Goal: Task Accomplishment & Management: Manage account settings

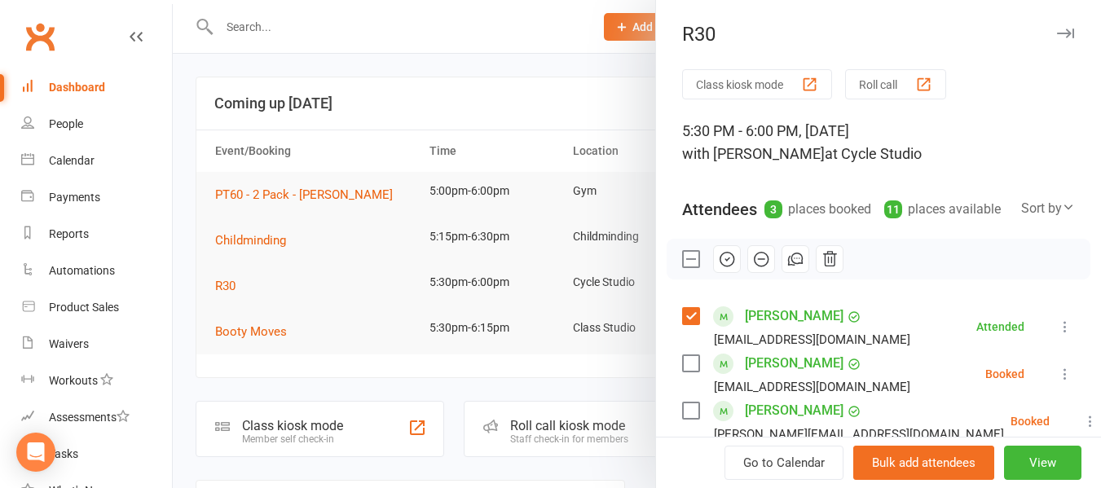
scroll to position [163, 0]
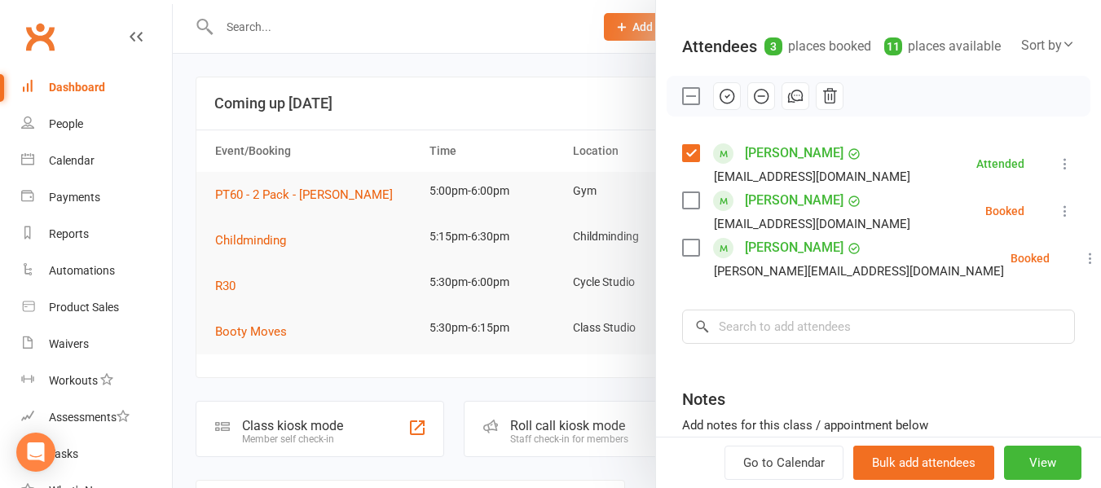
click at [400, 29] on div at bounding box center [637, 244] width 928 height 488
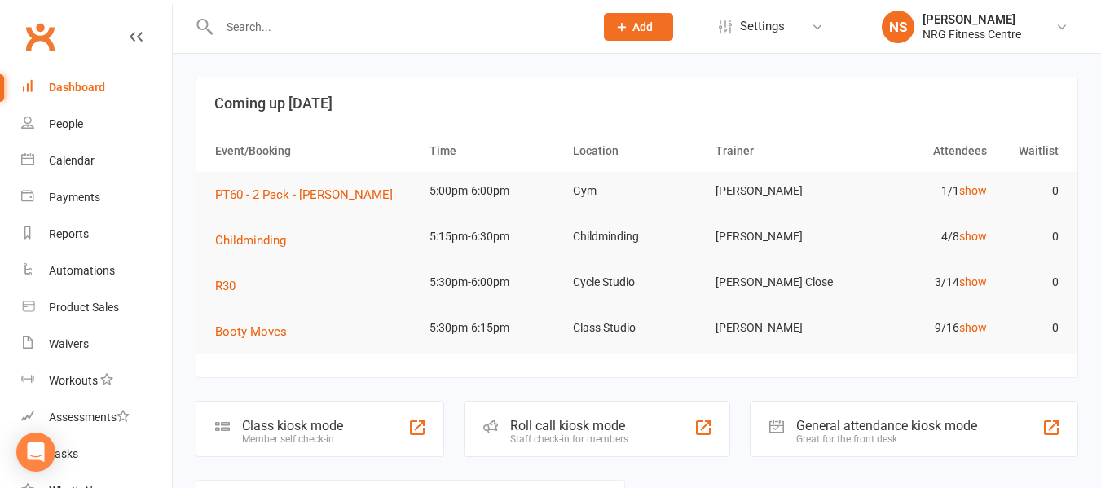
click at [403, 34] on input "text" at bounding box center [398, 26] width 368 height 23
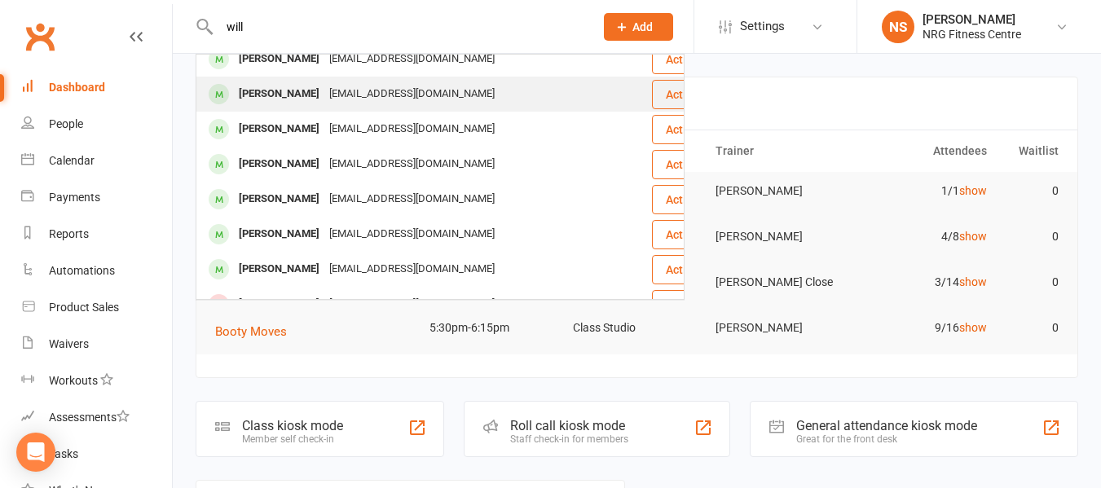
scroll to position [0, 0]
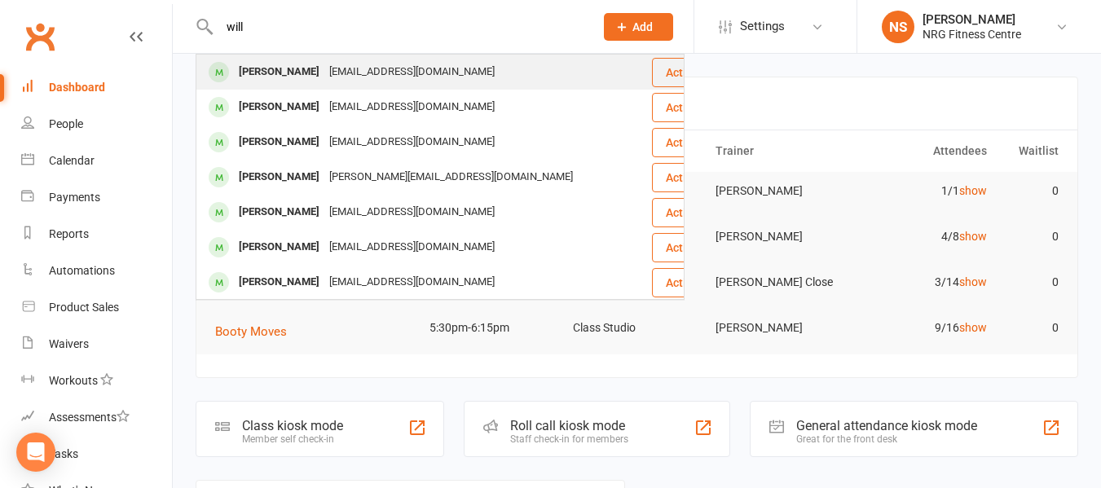
type input "will"
click at [326, 72] on div "[EMAIL_ADDRESS][DOMAIN_NAME]" at bounding box center [411, 72] width 175 height 24
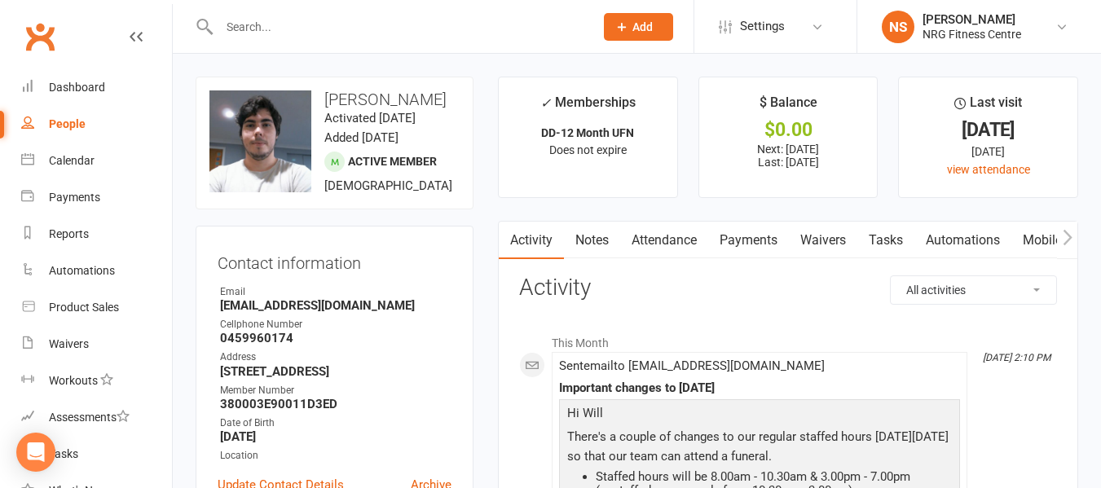
drag, startPoint x: 239, startPoint y: 17, endPoint x: 254, endPoint y: 15, distance: 15.7
click at [239, 17] on input "text" at bounding box center [398, 26] width 368 height 23
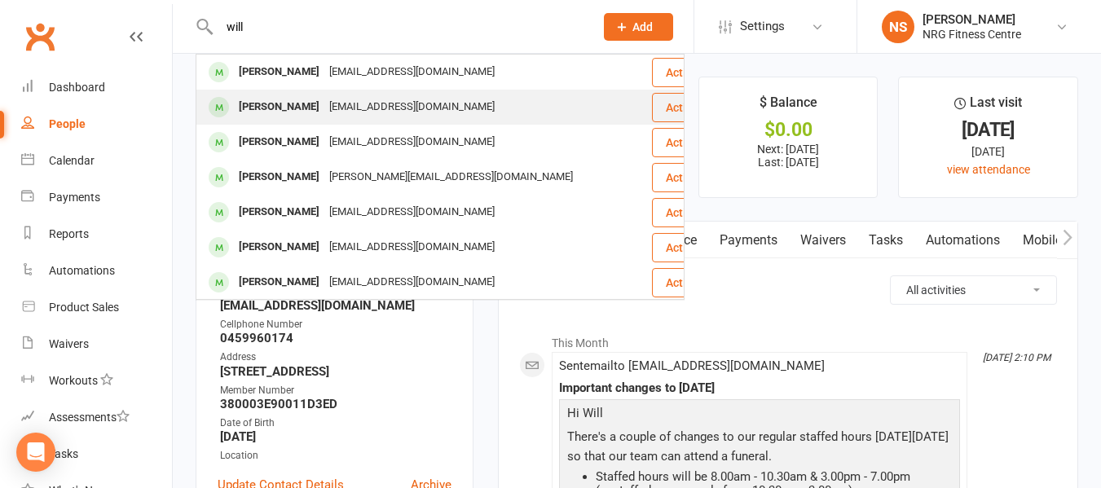
type input "will"
click at [330, 103] on div "[EMAIL_ADDRESS][DOMAIN_NAME]" at bounding box center [411, 107] width 175 height 24
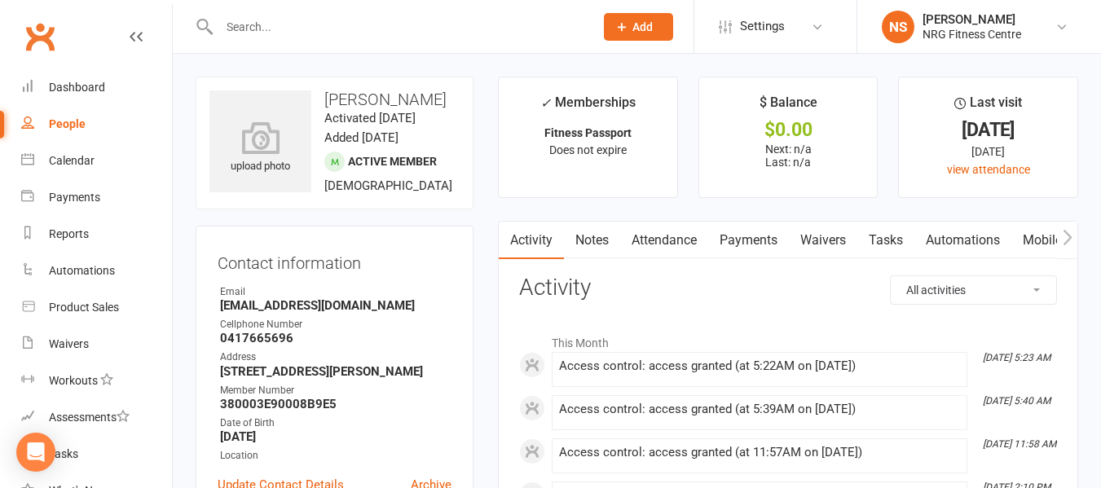
click at [314, 32] on input "text" at bounding box center [398, 26] width 368 height 23
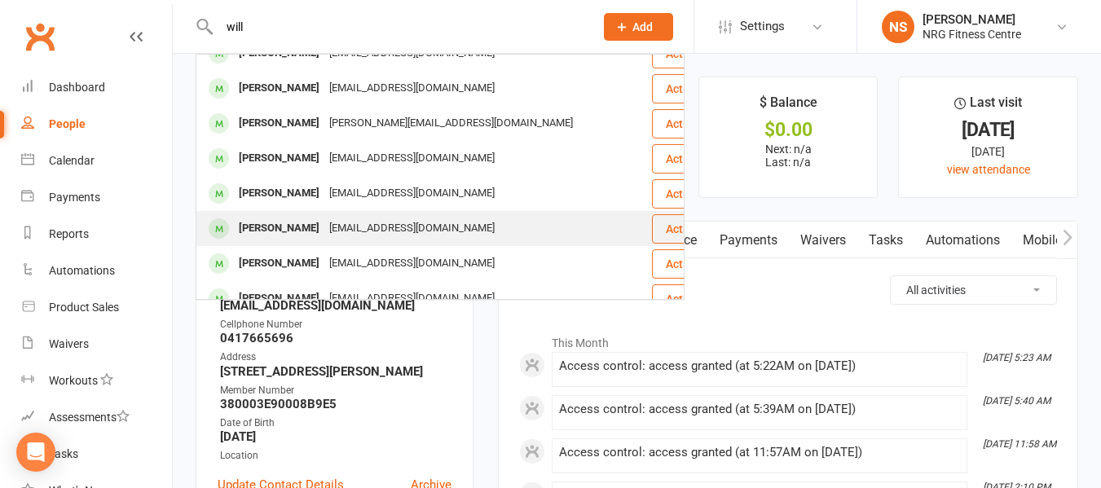
scroll to position [81, 0]
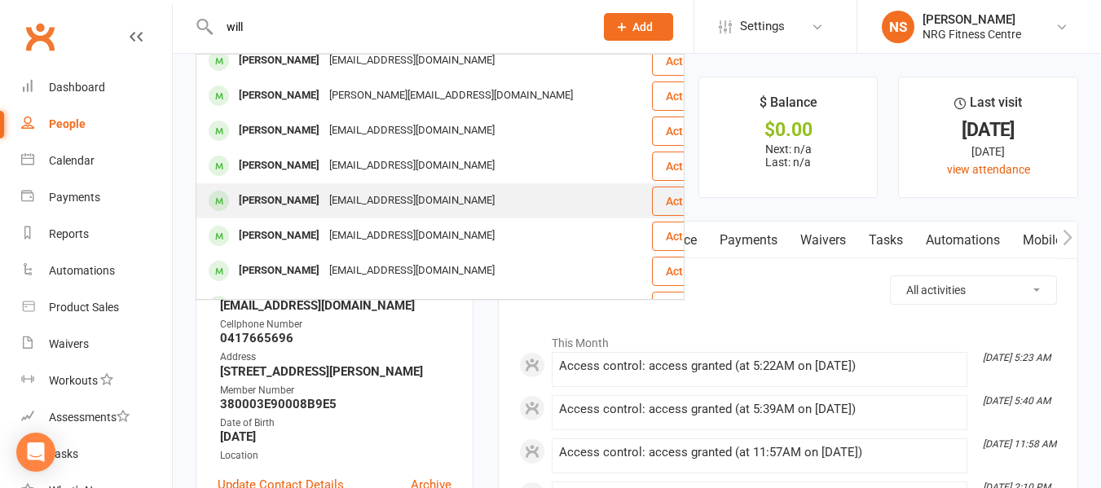
type input "will"
click at [310, 202] on div "[PERSON_NAME]" at bounding box center [279, 201] width 90 height 24
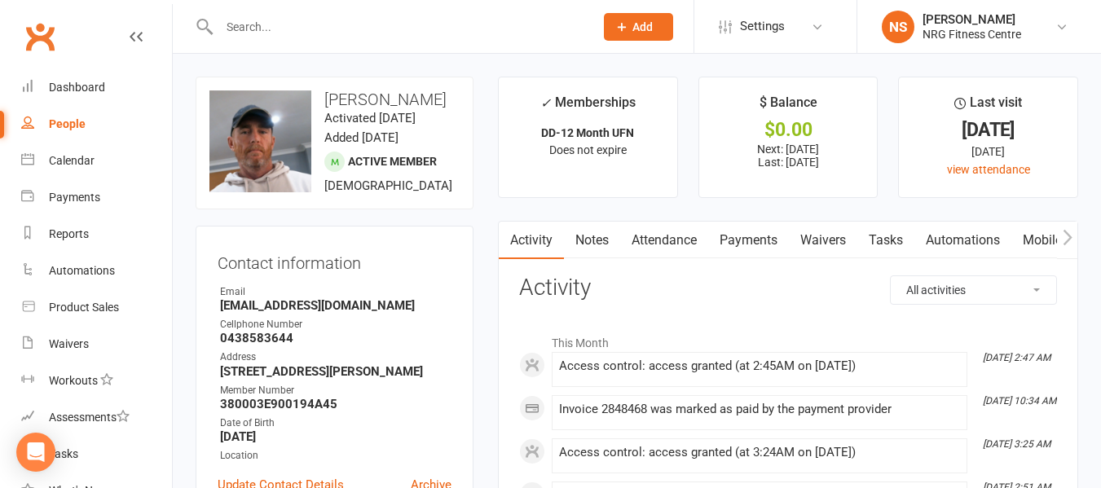
drag, startPoint x: 234, startPoint y: 26, endPoint x: 243, endPoint y: 31, distance: 10.2
click at [236, 25] on input "text" at bounding box center [398, 26] width 368 height 23
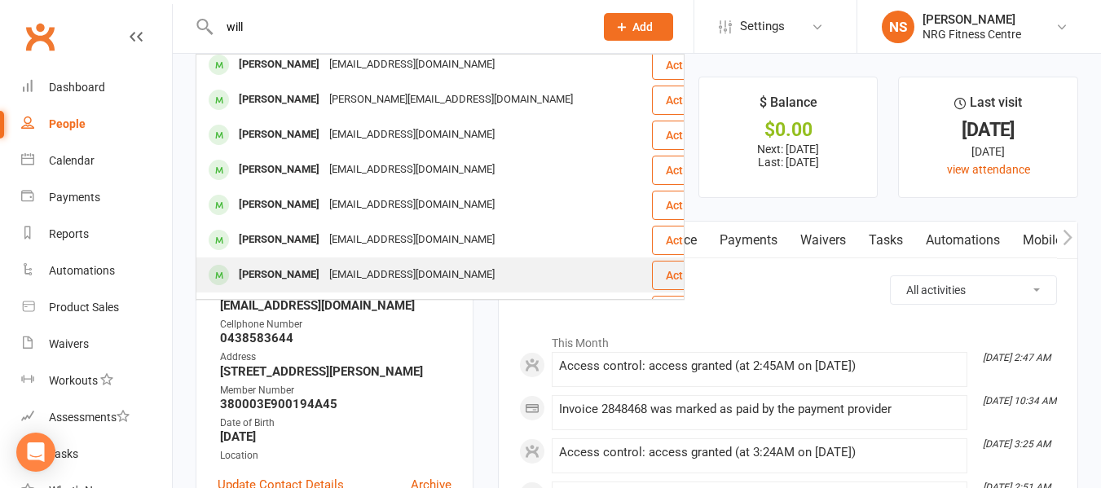
scroll to position [49, 0]
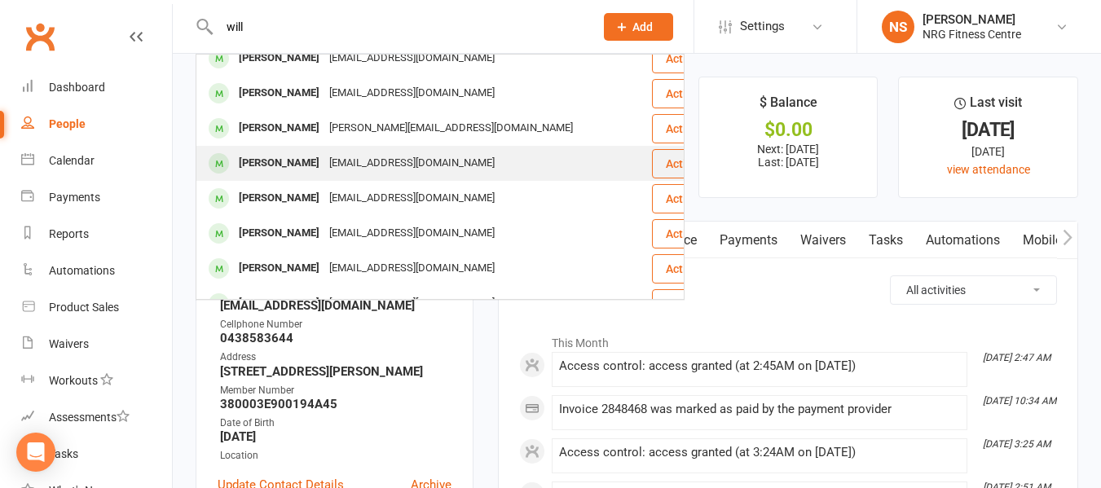
type input "will"
click at [347, 167] on div "[EMAIL_ADDRESS][DOMAIN_NAME]" at bounding box center [411, 164] width 175 height 24
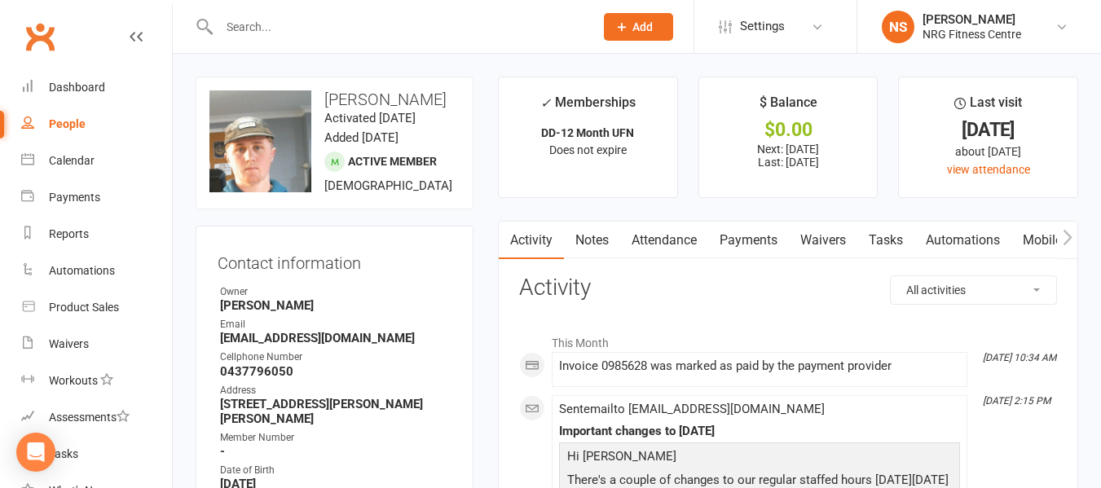
drag, startPoint x: 94, startPoint y: 117, endPoint x: 112, endPoint y: 98, distance: 26.5
click at [94, 117] on link "People" at bounding box center [96, 124] width 151 height 37
select select "100"
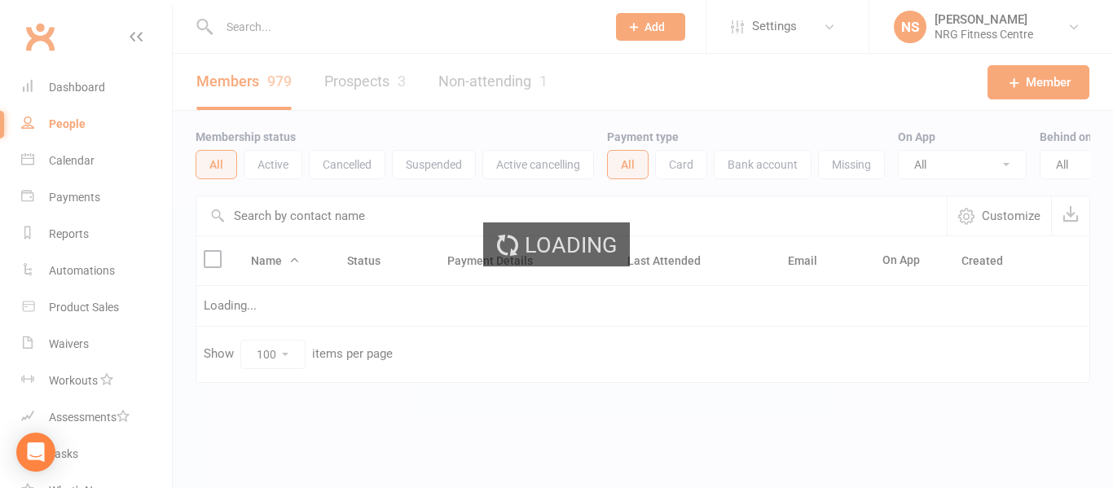
click at [231, 25] on ui-view "Prospect Member Non-attending contact Class / event Appointment Task Add Settin…" at bounding box center [556, 225] width 1113 height 442
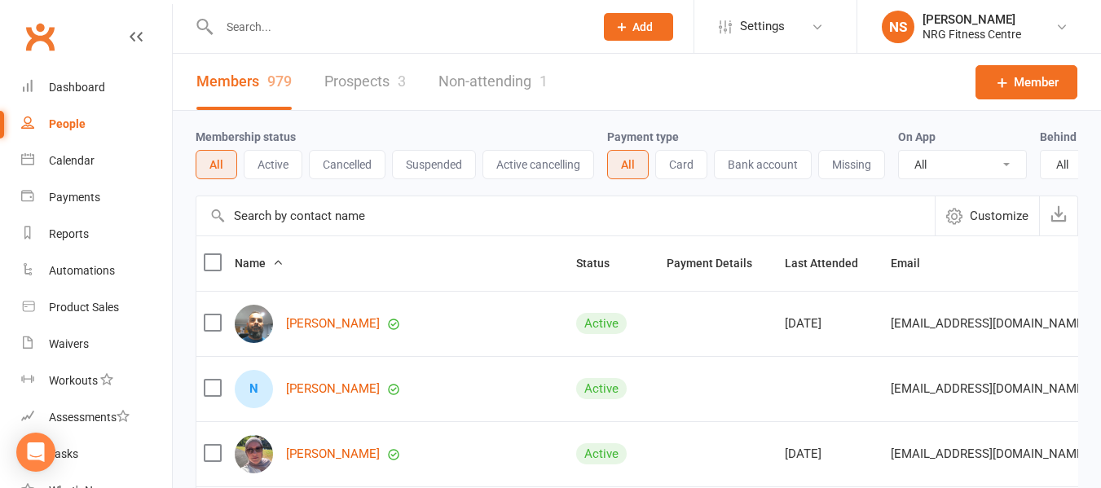
click at [248, 27] on input "text" at bounding box center [398, 26] width 368 height 23
click at [341, 19] on input "text" at bounding box center [398, 26] width 368 height 23
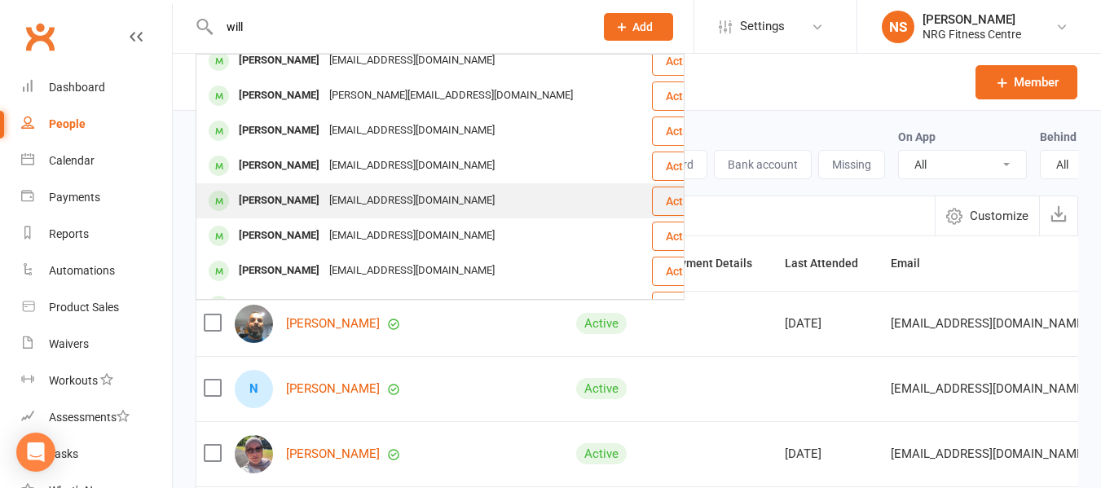
scroll to position [163, 0]
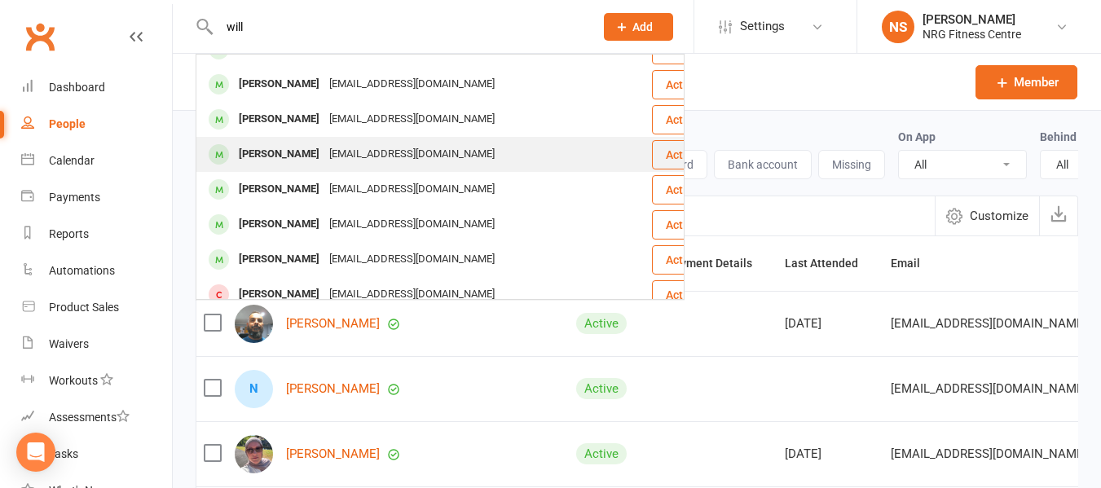
type input "will"
click at [341, 162] on div "[EMAIL_ADDRESS][DOMAIN_NAME]" at bounding box center [411, 155] width 175 height 24
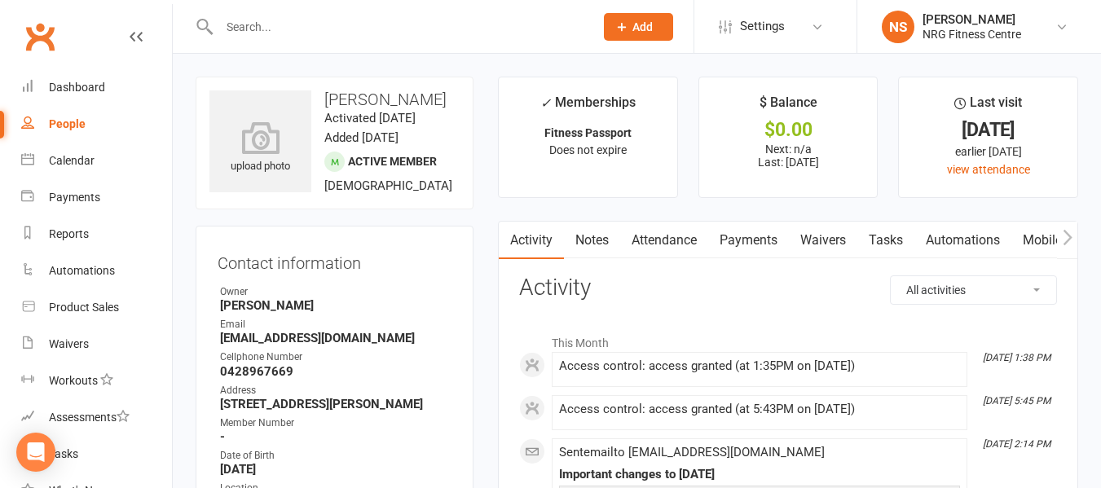
click at [46, 119] on link "People" at bounding box center [96, 124] width 151 height 37
select select "100"
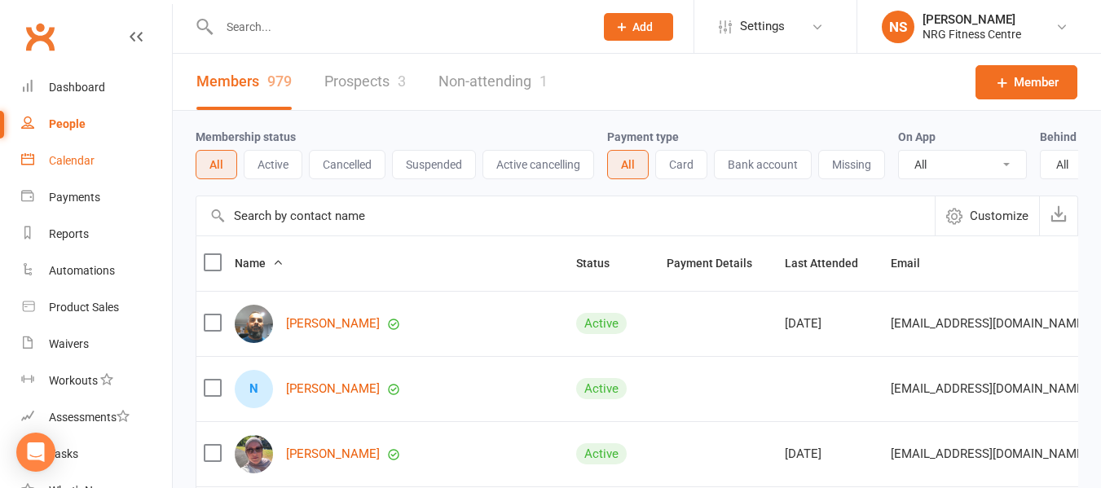
click at [91, 161] on div "Calendar" at bounding box center [72, 160] width 46 height 13
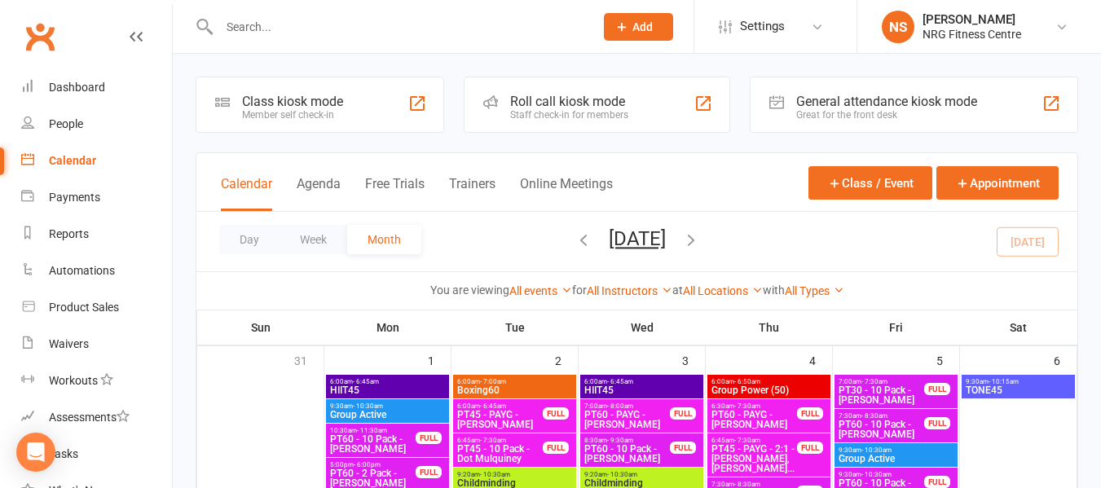
click at [349, 32] on input "text" at bounding box center [398, 26] width 368 height 23
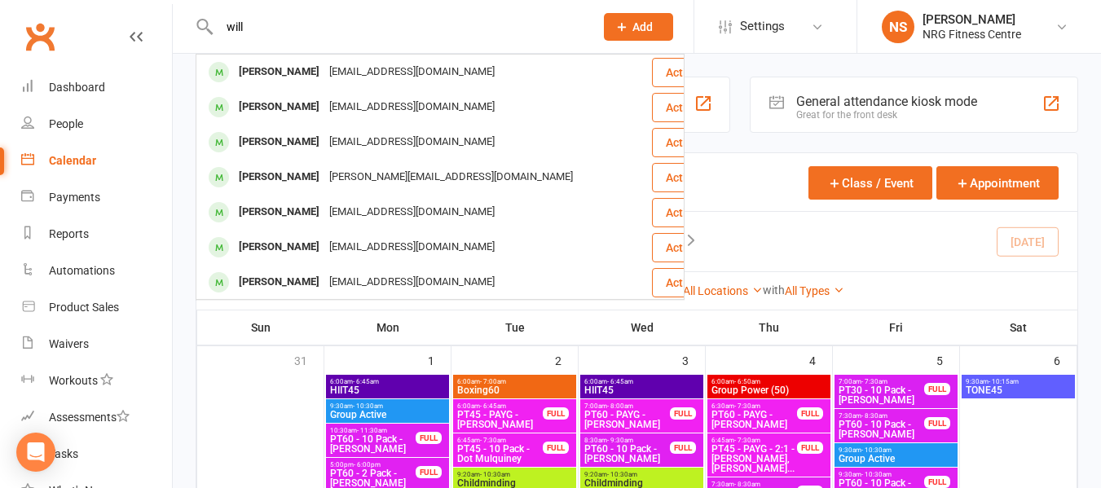
type input "will"
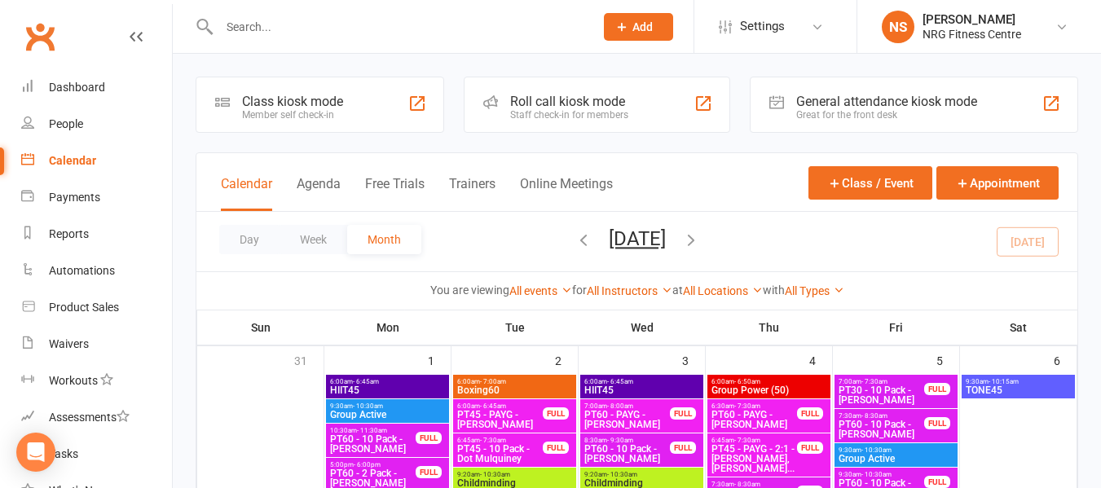
click at [247, 29] on input "text" at bounding box center [398, 26] width 368 height 23
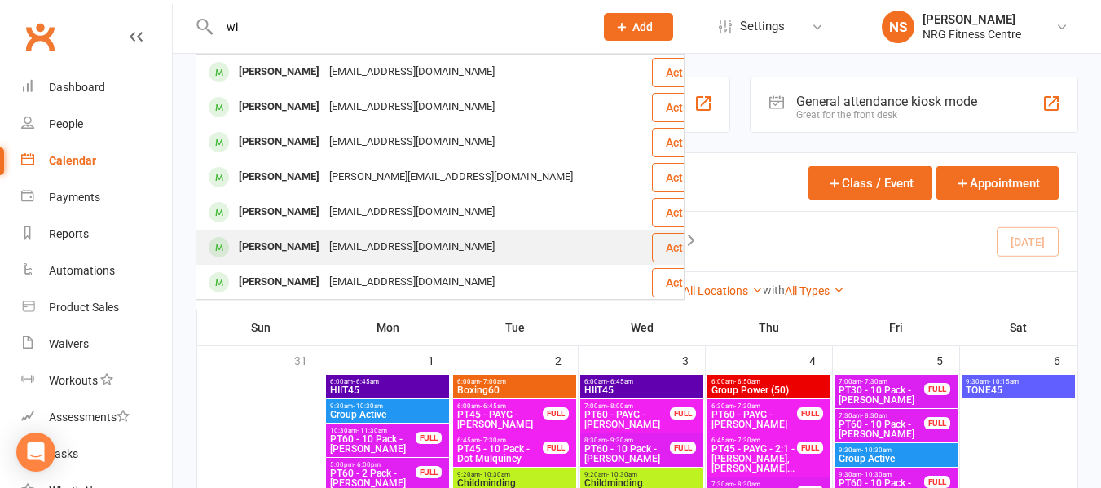
type input "w"
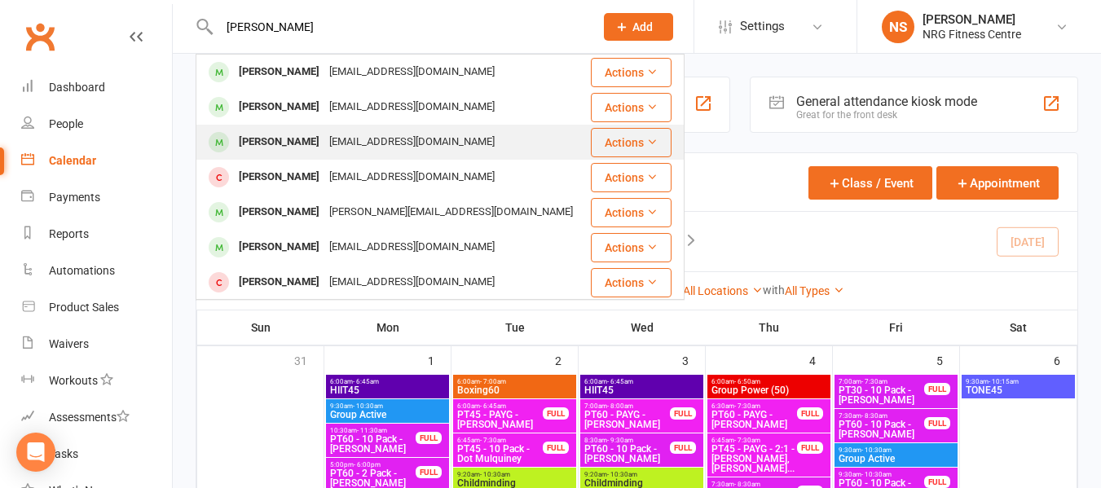
scroll to position [81, 0]
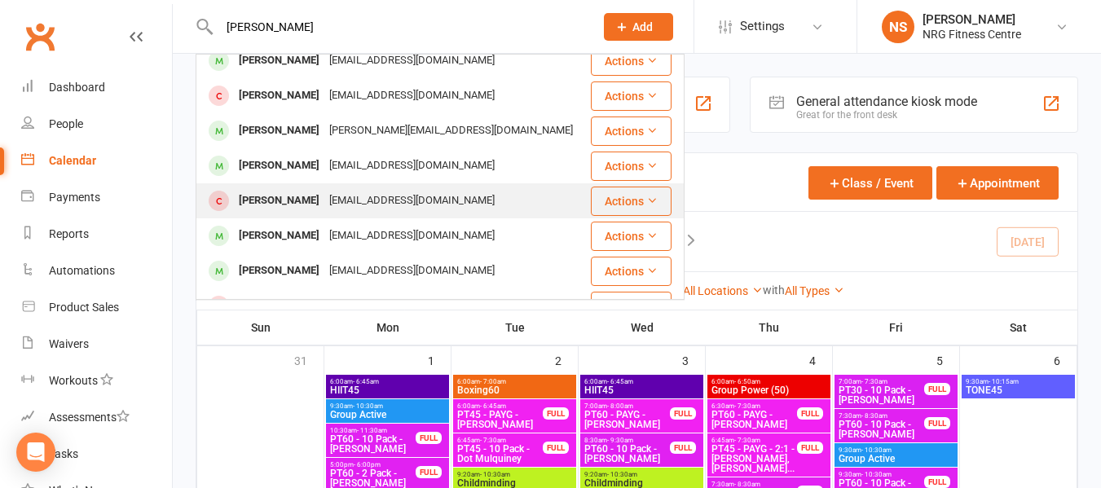
type input "[PERSON_NAME]"
click at [366, 203] on div "[EMAIL_ADDRESS][DOMAIN_NAME]" at bounding box center [411, 201] width 175 height 24
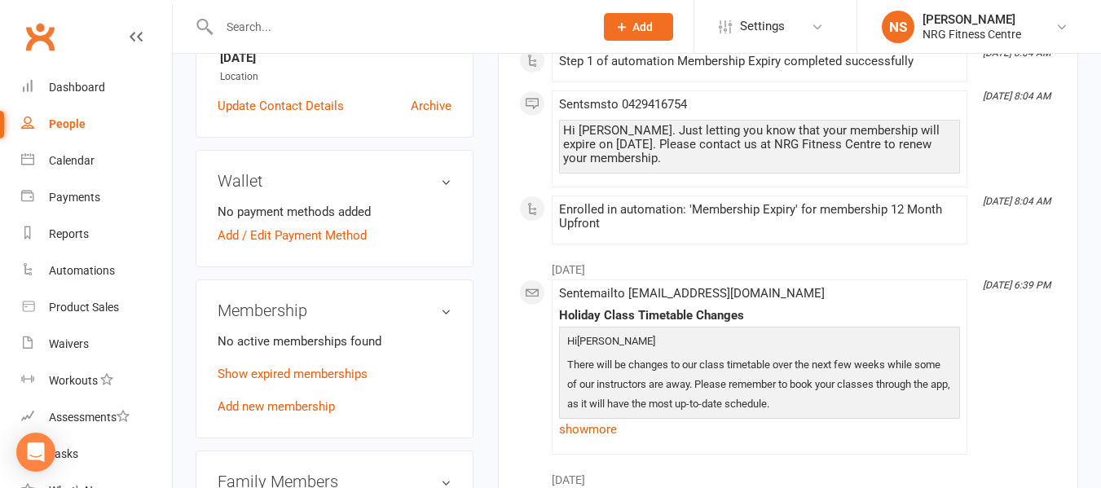
scroll to position [489, 0]
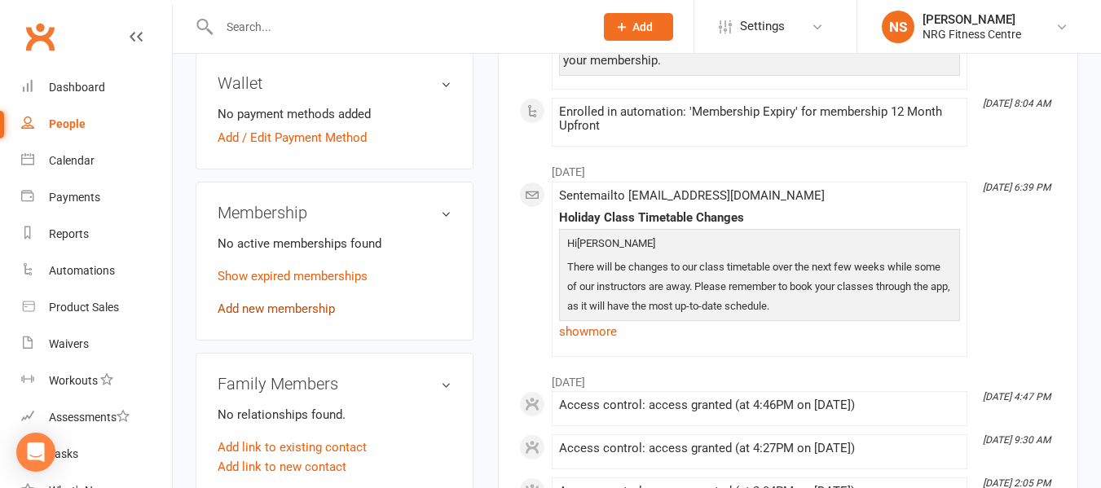
click at [302, 316] on link "Add new membership" at bounding box center [276, 308] width 117 height 15
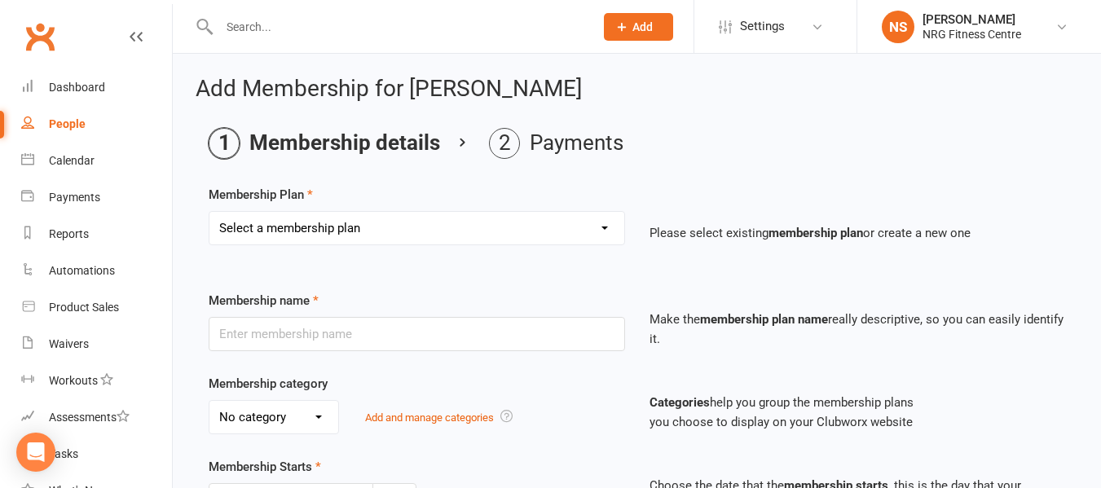
drag, startPoint x: 446, startPoint y: 234, endPoint x: 434, endPoint y: 304, distance: 71.0
click at [446, 234] on select "Select a membership plan 1 Week Trial DD-12 Month UFN DD-12 Month UFN - JUNIOR …" at bounding box center [416, 228] width 415 height 33
select select "7"
click at [209, 212] on select "Select a membership plan 1 Week Trial DD-12 Month UFN DD-12 Month UFN - JUNIOR …" at bounding box center [416, 228] width 415 height 33
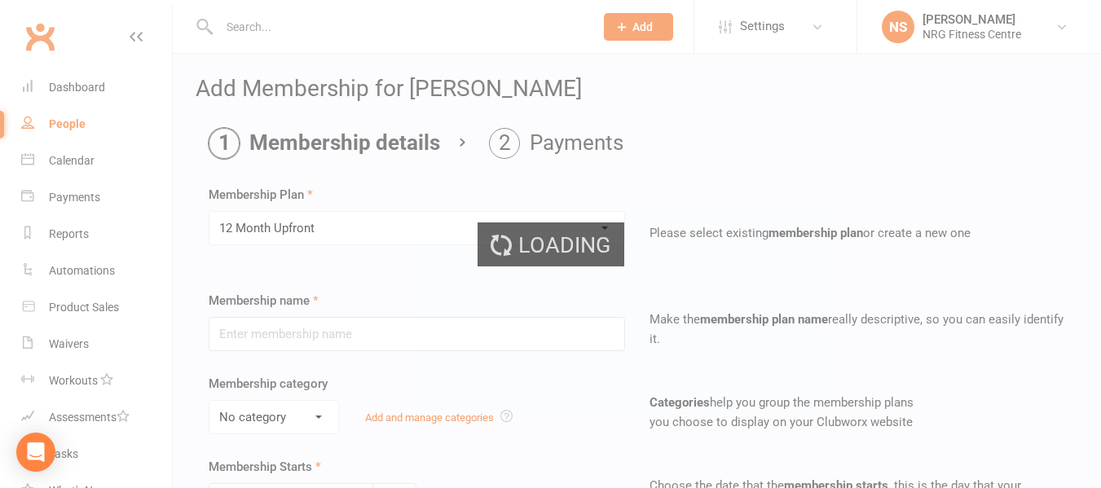
type input "12 Month Upfront"
select select "0"
type input "12"
select select "2"
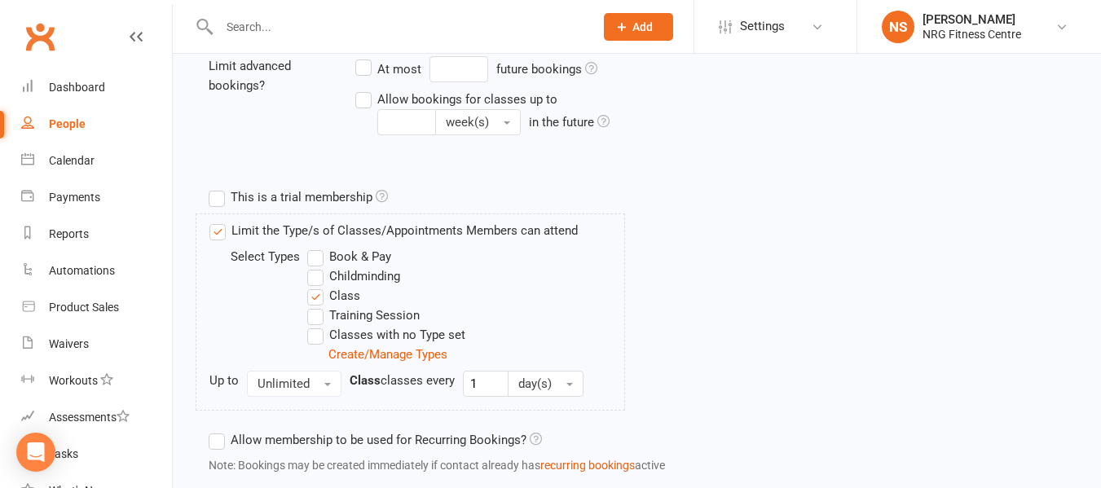
scroll to position [789, 0]
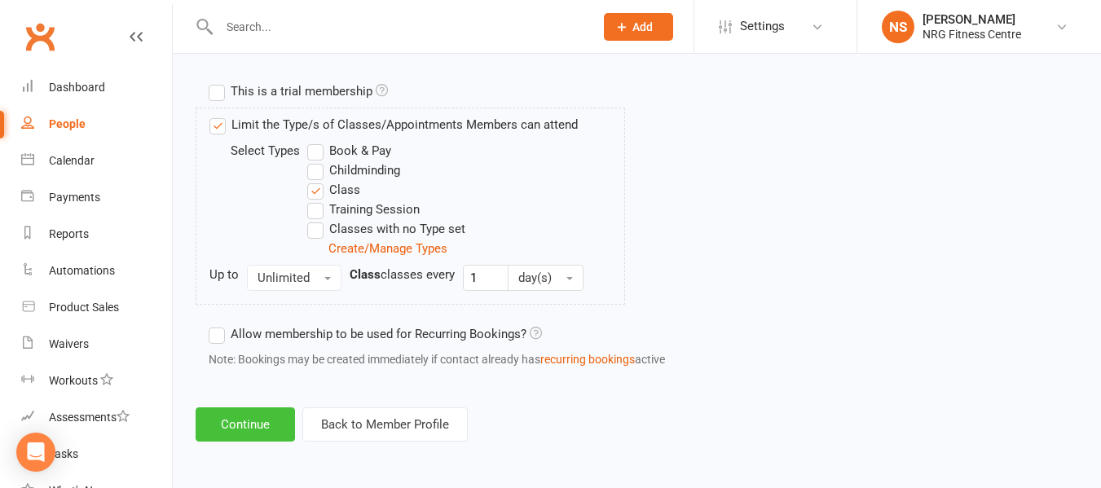
click at [268, 429] on button "Continue" at bounding box center [245, 424] width 99 height 34
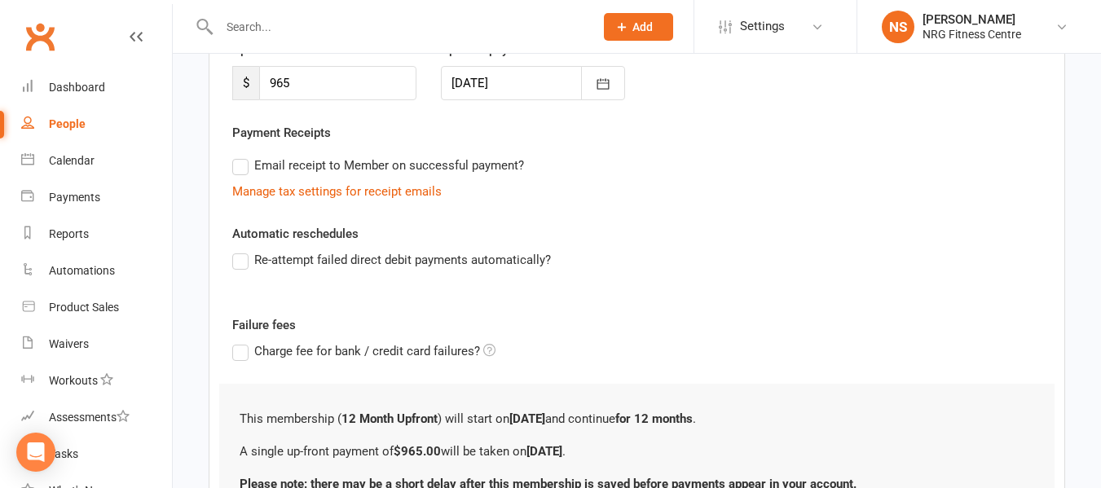
scroll to position [399, 0]
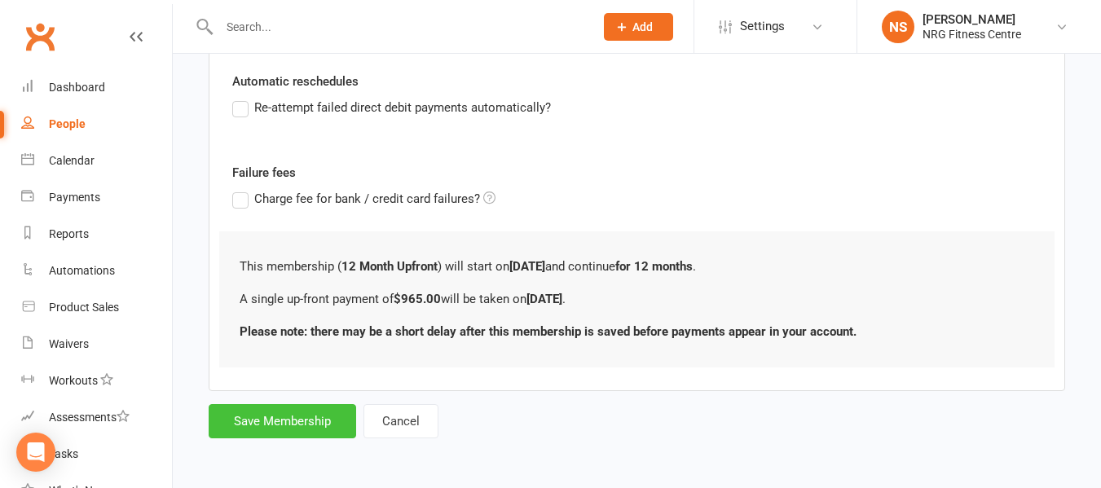
click at [282, 437] on button "Save Membership" at bounding box center [282, 421] width 147 height 34
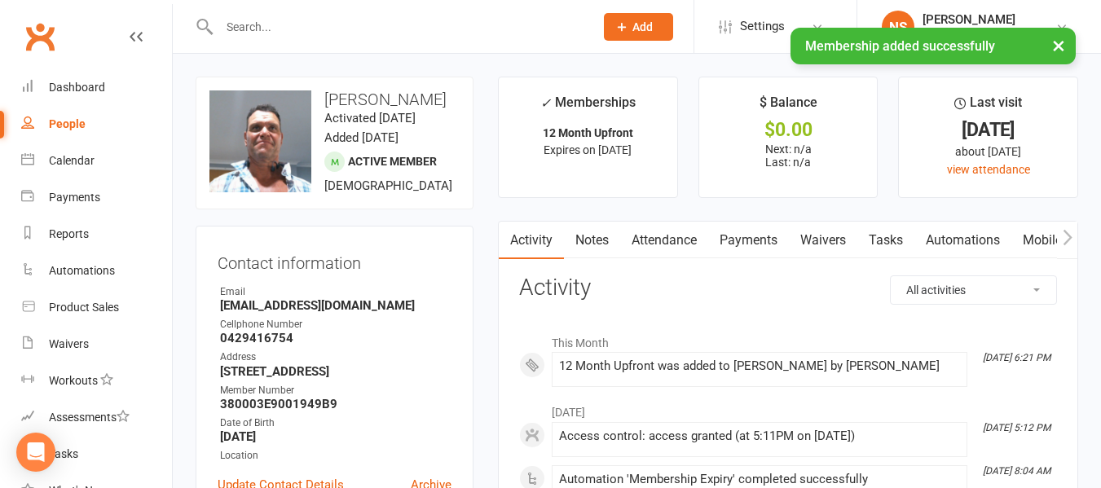
click at [748, 240] on link "Payments" at bounding box center [748, 240] width 81 height 37
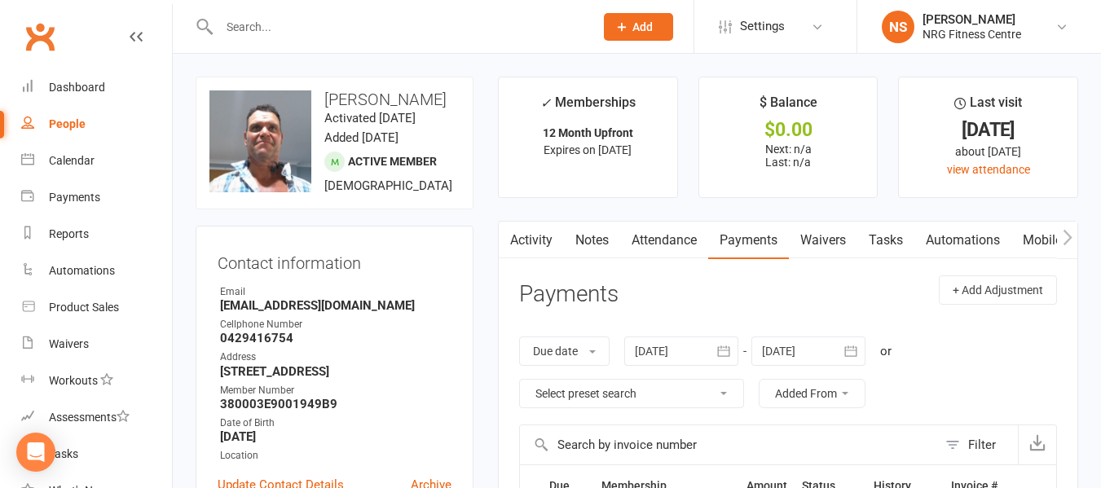
click at [522, 255] on link "Activity" at bounding box center [531, 240] width 65 height 37
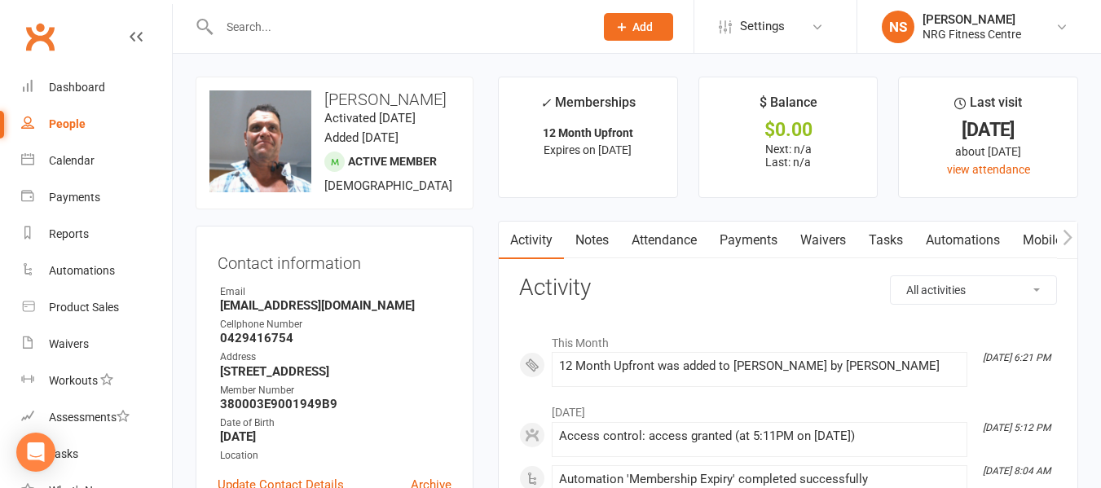
click at [728, 237] on link "Payments" at bounding box center [748, 240] width 81 height 37
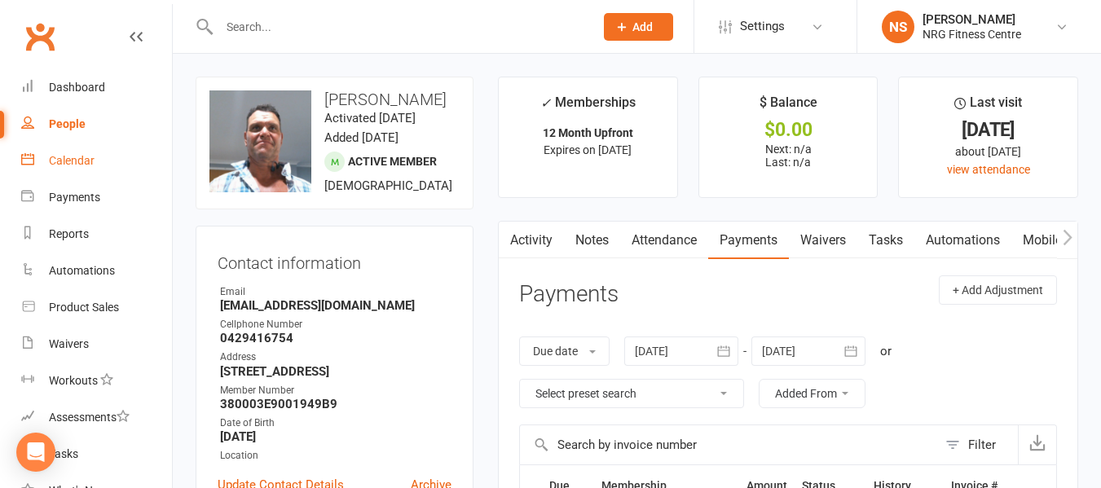
click at [83, 162] on div "Calendar" at bounding box center [72, 160] width 46 height 13
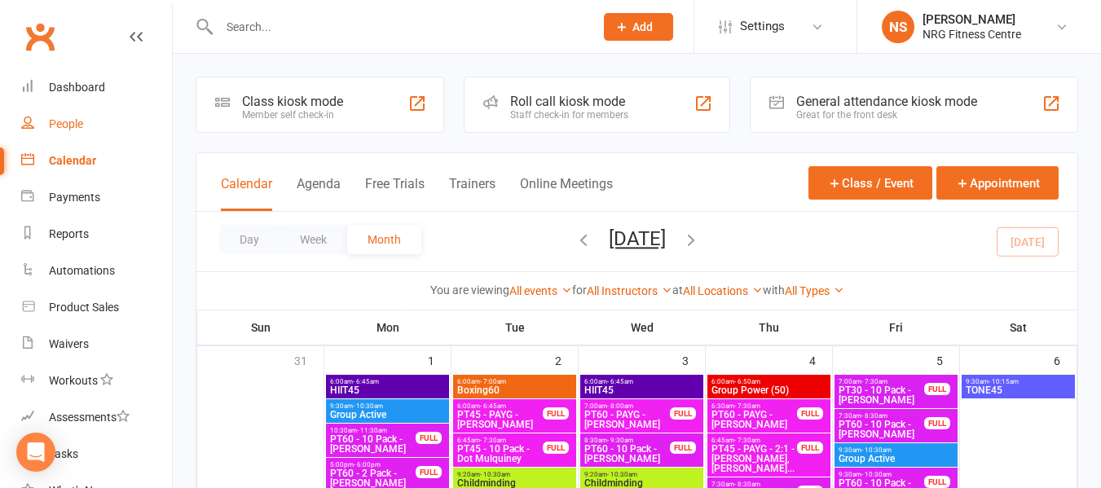
click at [89, 123] on link "People" at bounding box center [96, 124] width 151 height 37
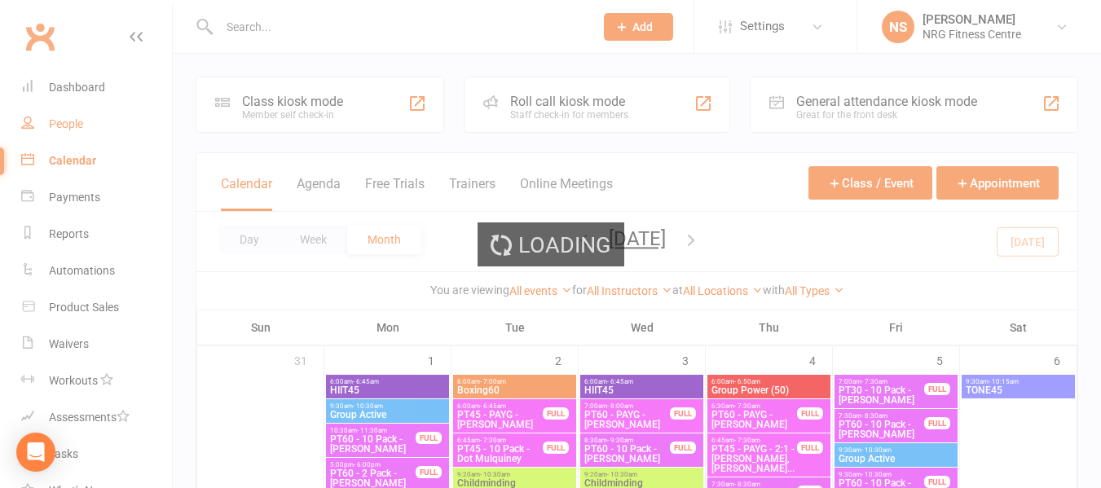
select select "100"
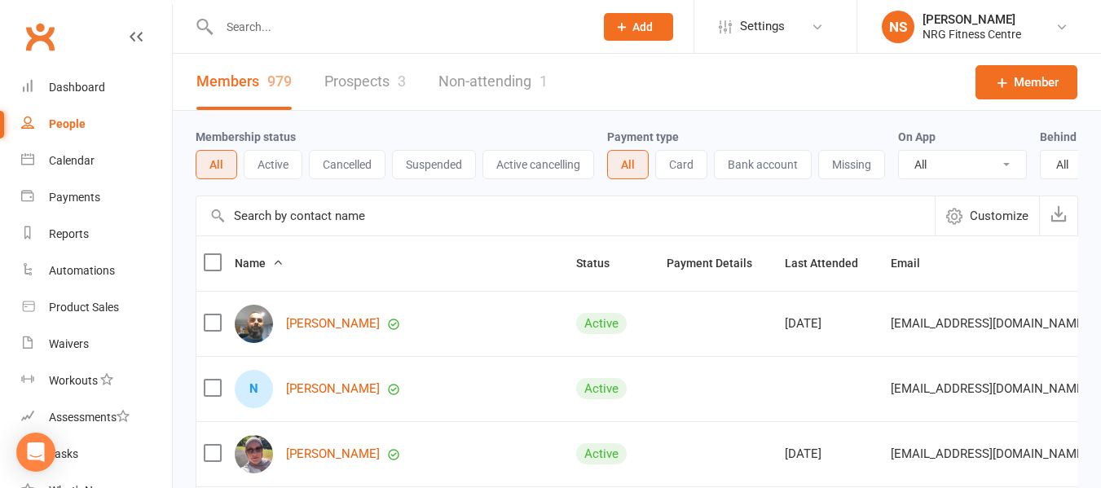
click at [332, 31] on input "text" at bounding box center [398, 26] width 368 height 23
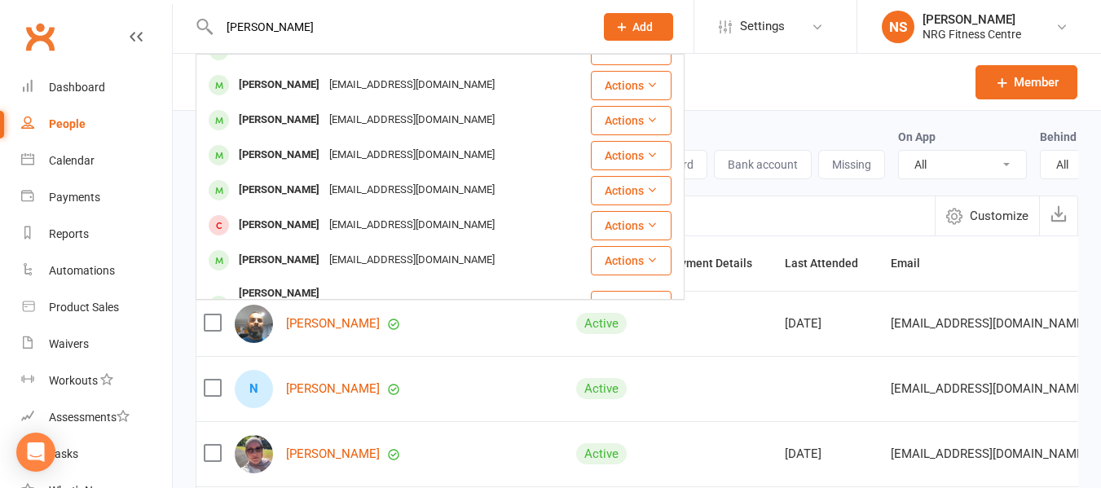
scroll to position [163, 0]
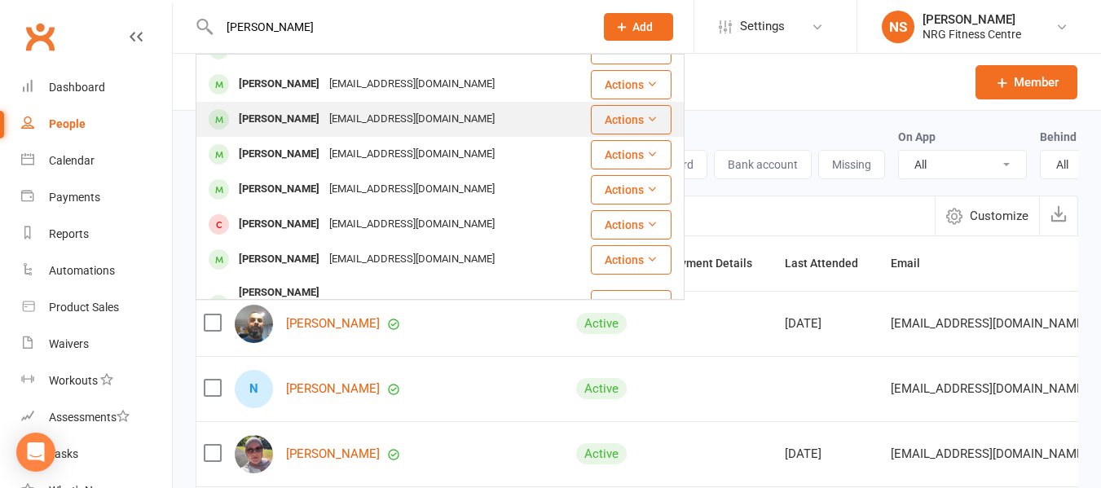
type input "[PERSON_NAME]"
click at [336, 108] on div "[EMAIL_ADDRESS][DOMAIN_NAME]" at bounding box center [411, 120] width 175 height 24
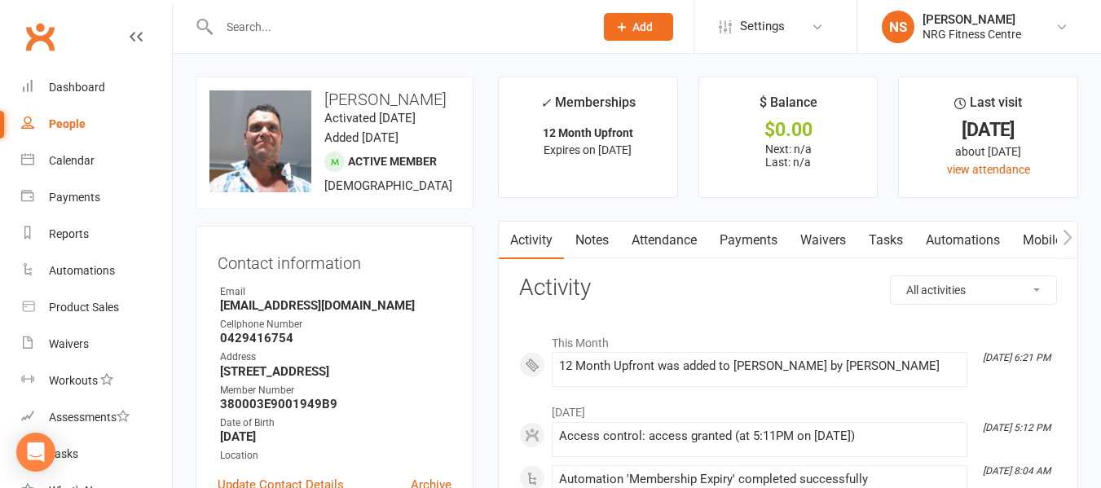
click at [757, 241] on link "Payments" at bounding box center [748, 240] width 81 height 37
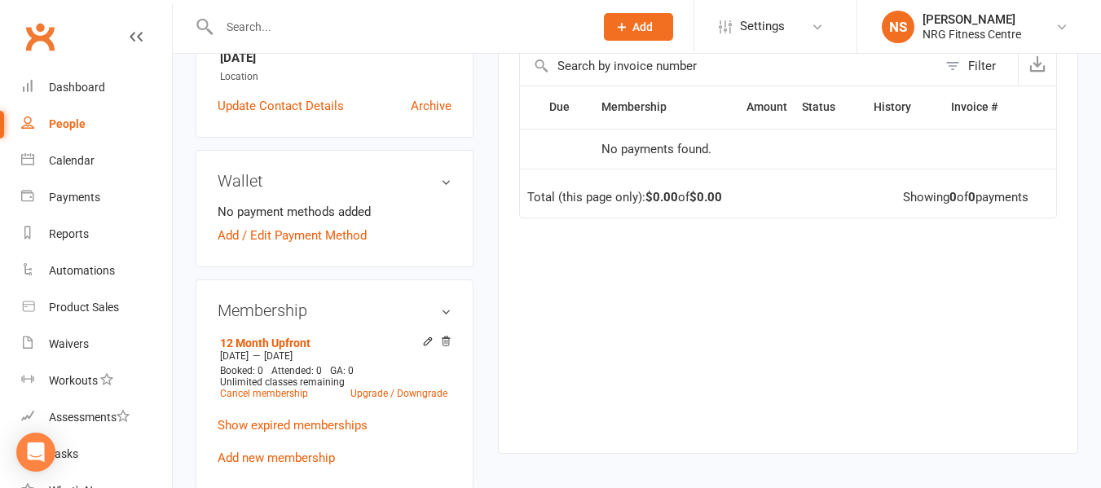
scroll to position [407, 0]
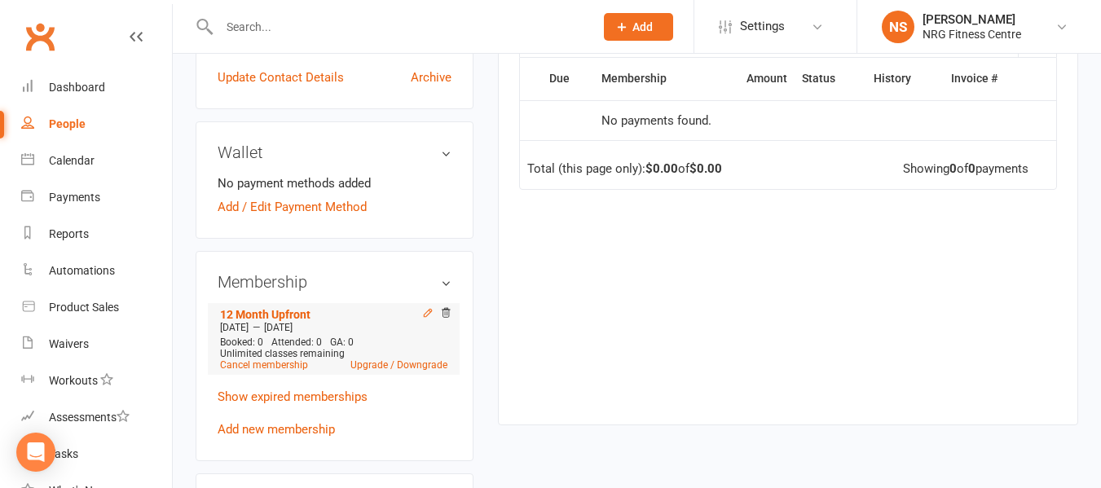
click at [424, 319] on icon at bounding box center [427, 312] width 11 height 11
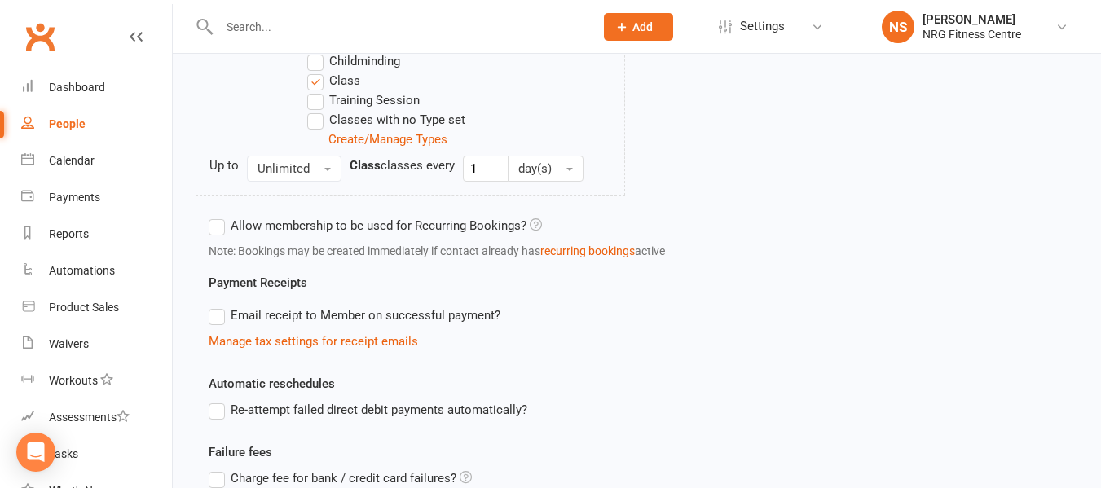
scroll to position [881, 0]
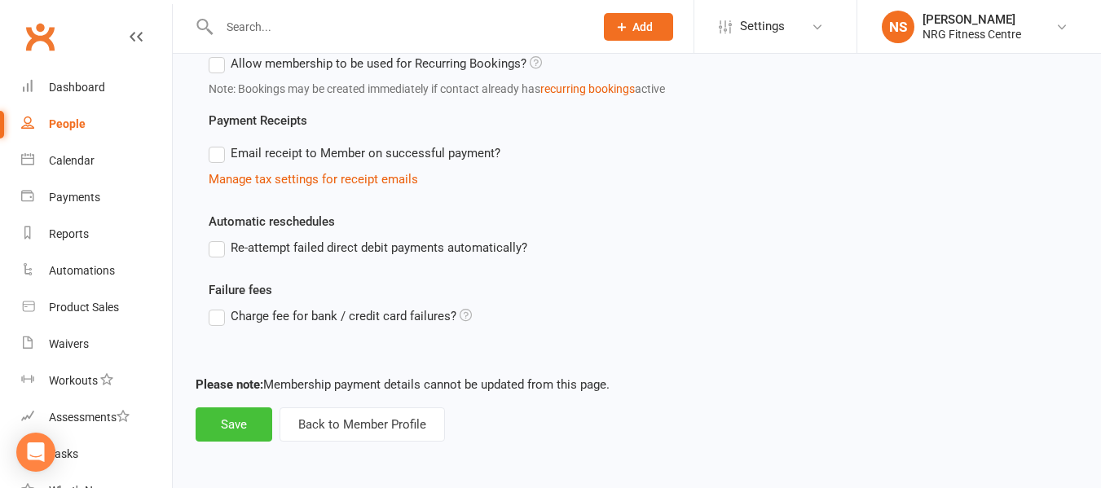
click at [224, 428] on button "Save" at bounding box center [234, 424] width 77 height 34
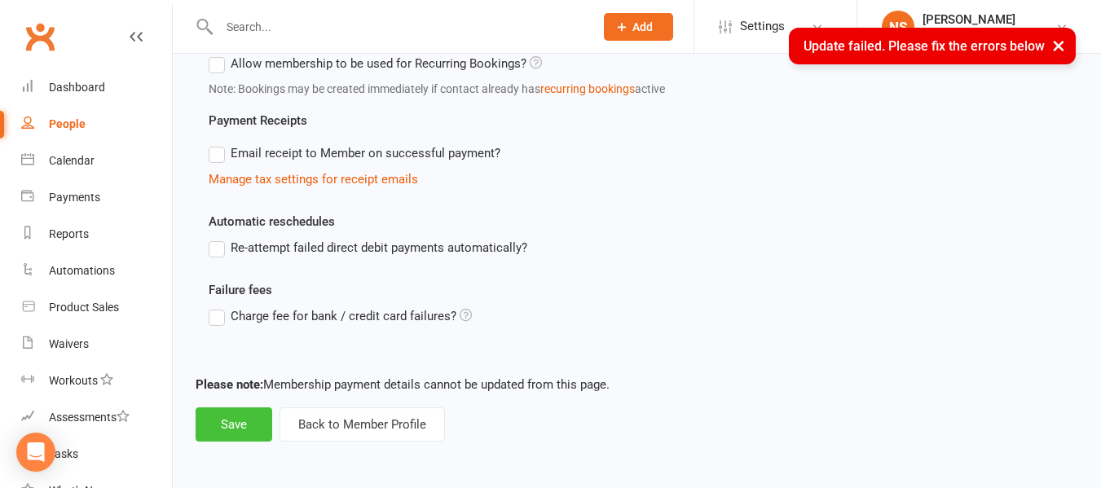
click at [256, 424] on button "Save" at bounding box center [234, 424] width 77 height 34
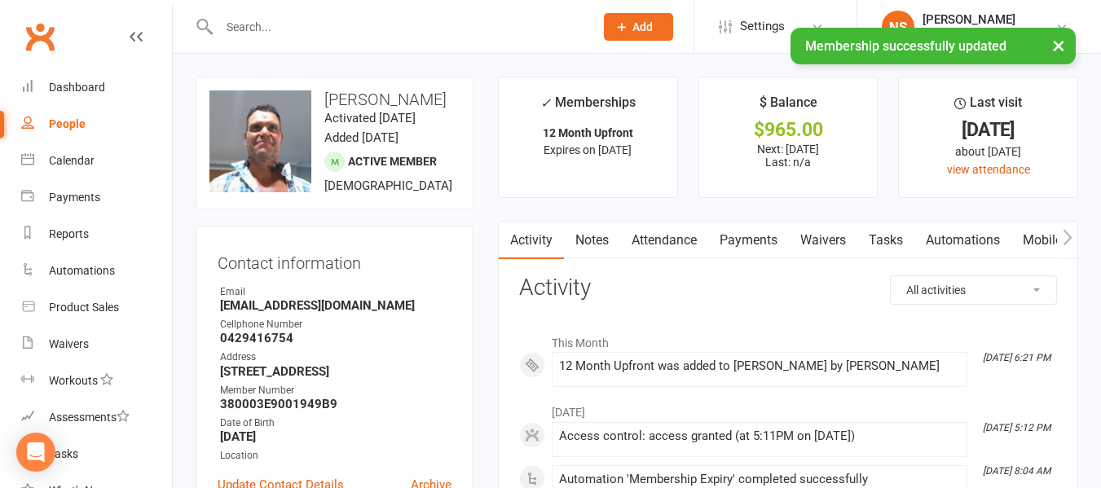
click at [776, 240] on link "Payments" at bounding box center [748, 240] width 81 height 37
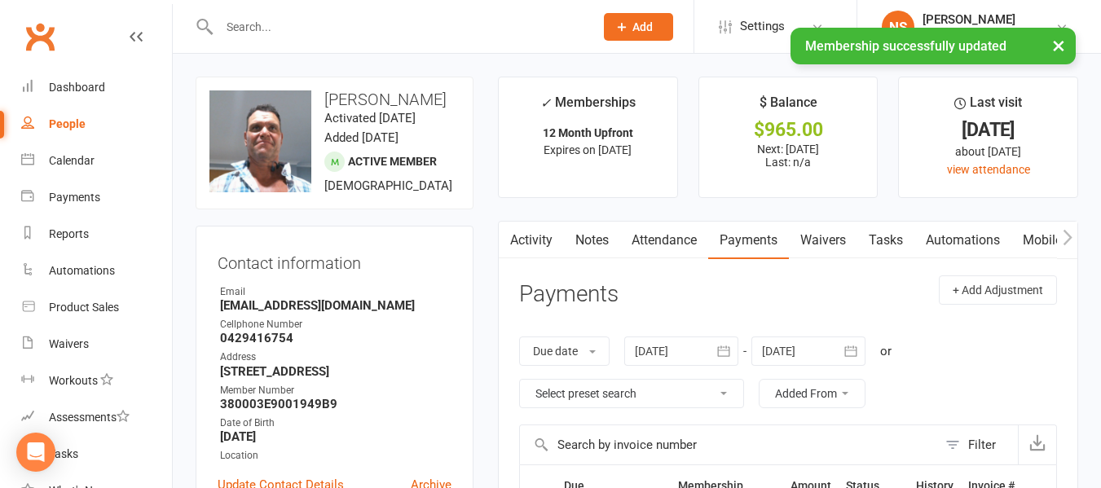
scroll to position [326, 0]
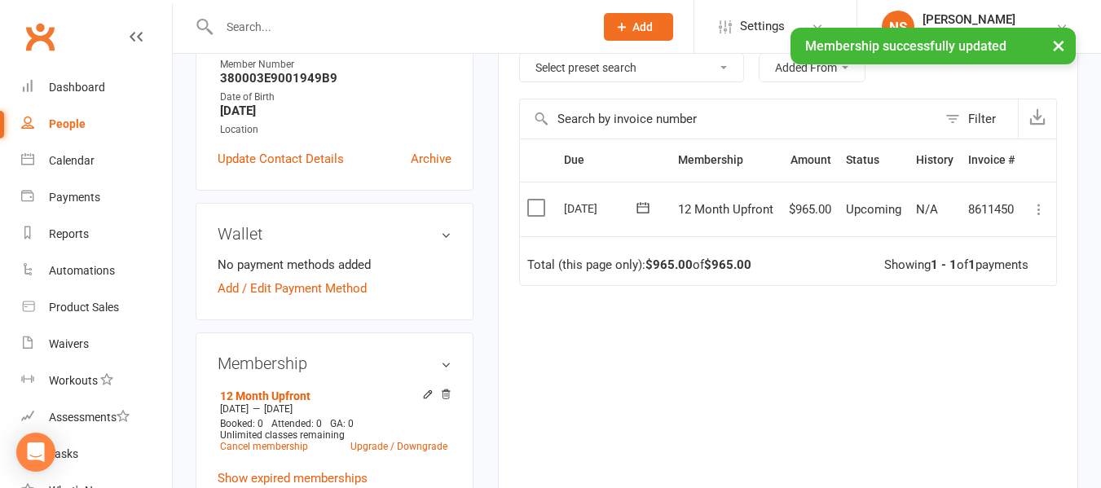
click at [1045, 209] on icon at bounding box center [1039, 209] width 16 height 16
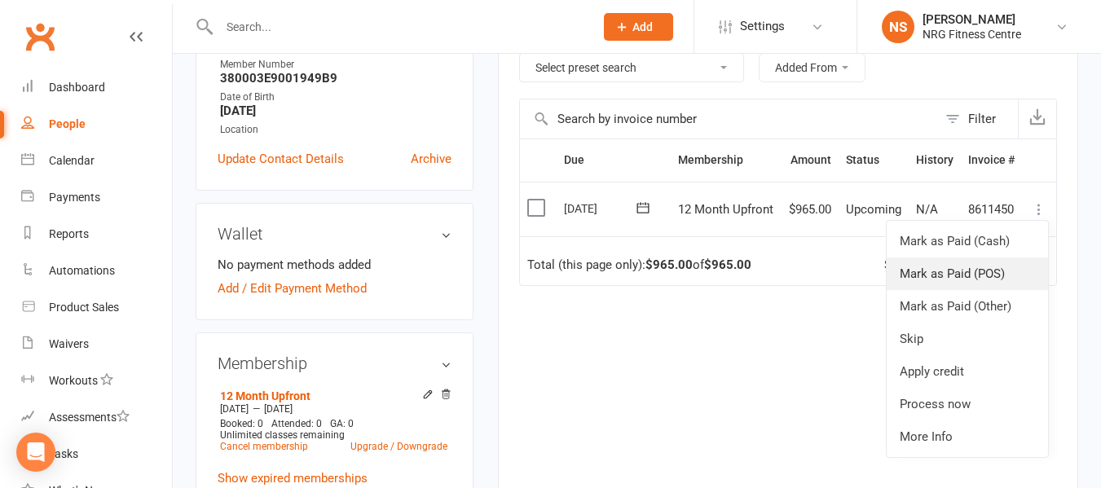
click at [975, 278] on link "Mark as Paid (POS)" at bounding box center [966, 273] width 161 height 33
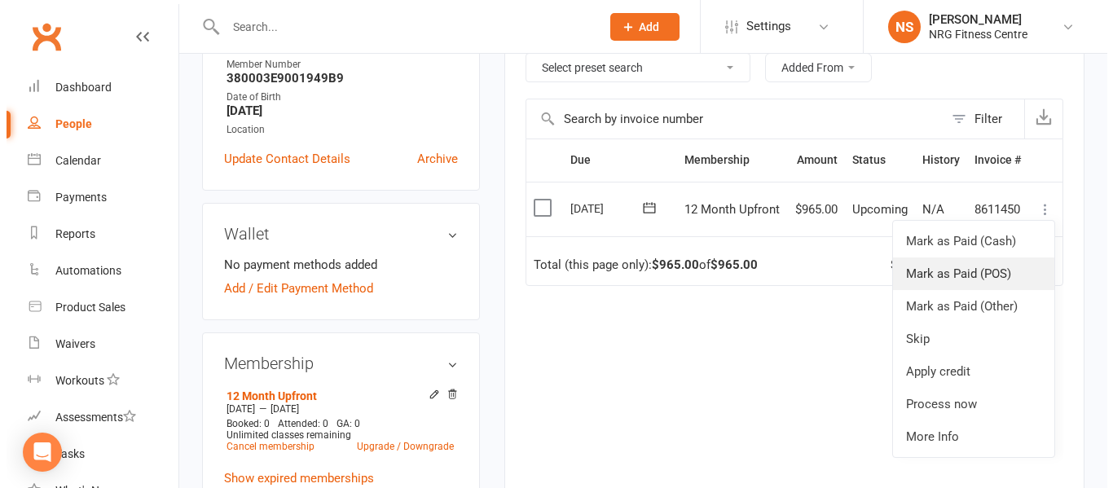
scroll to position [306, 0]
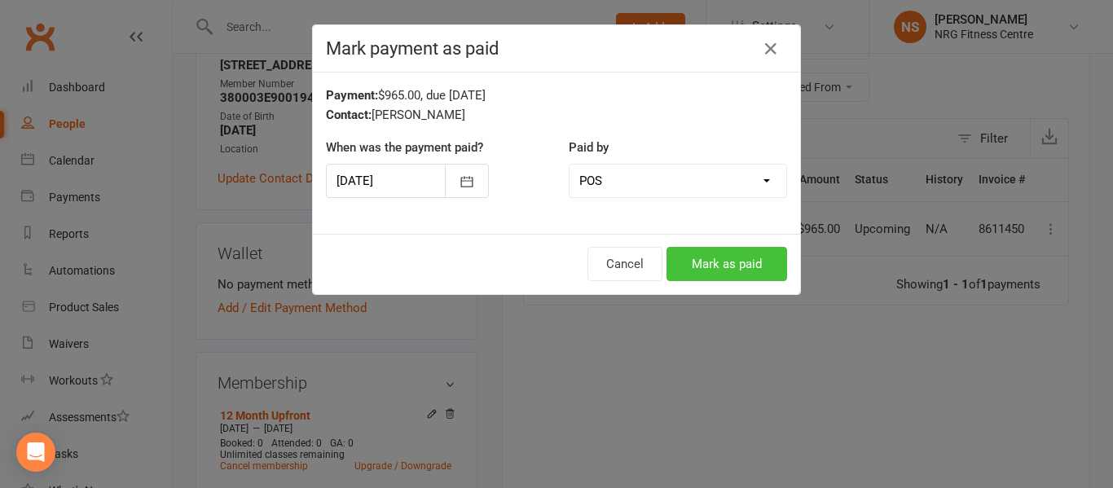
click at [734, 249] on button "Mark as paid" at bounding box center [726, 264] width 121 height 34
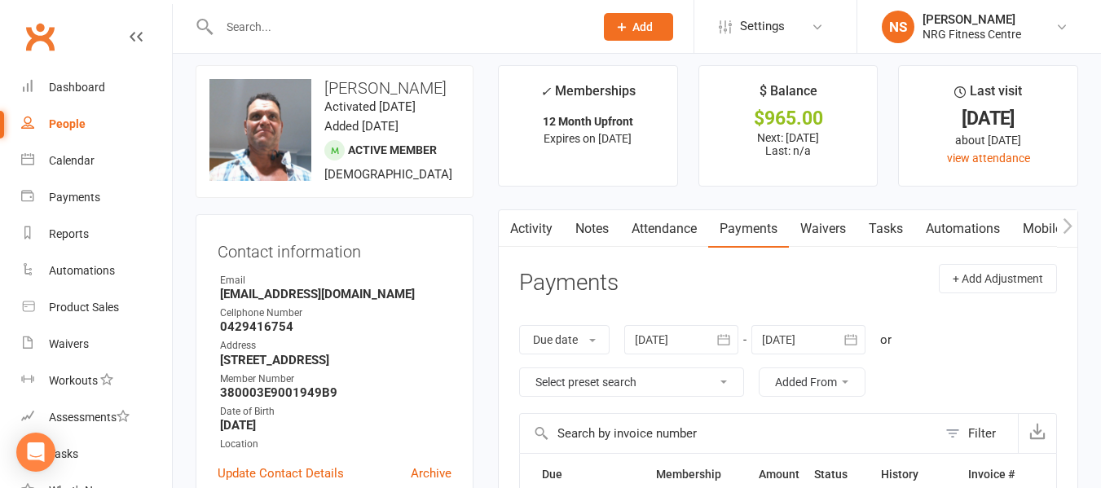
scroll to position [0, 0]
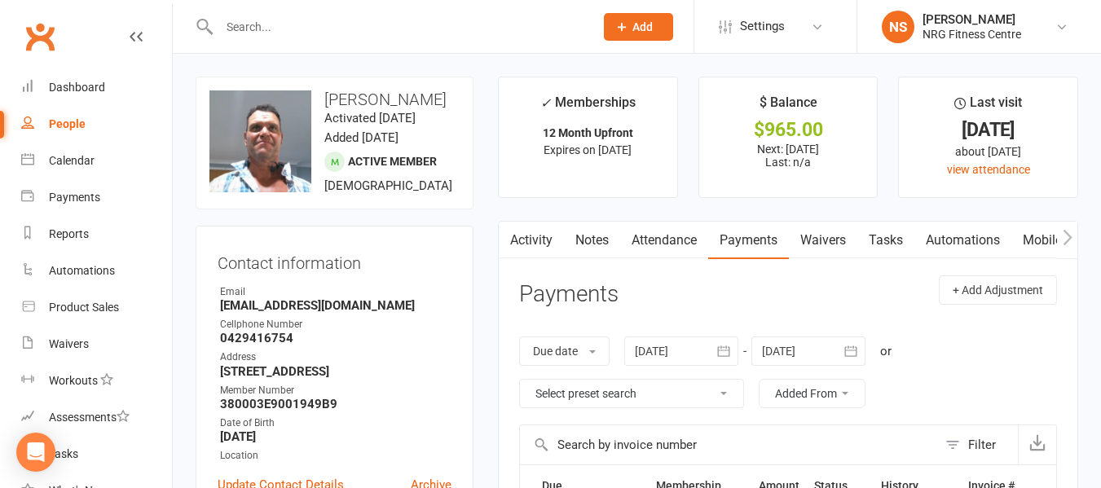
click at [358, 42] on div at bounding box center [389, 26] width 387 height 53
click at [352, 26] on input "text" at bounding box center [398, 26] width 368 height 23
paste input "[PERSON_NAME]"
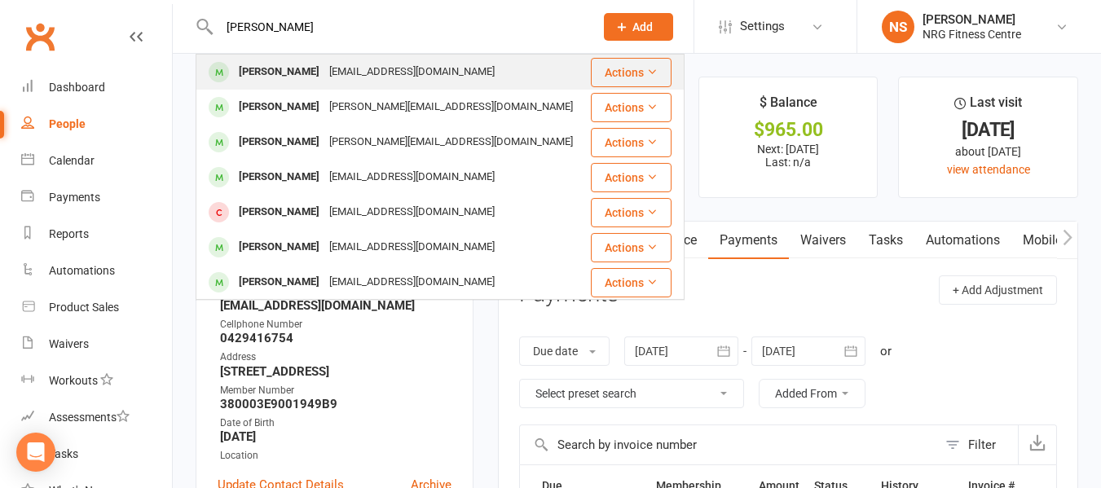
type input "[PERSON_NAME]"
click at [270, 72] on div "[PERSON_NAME]" at bounding box center [279, 72] width 90 height 24
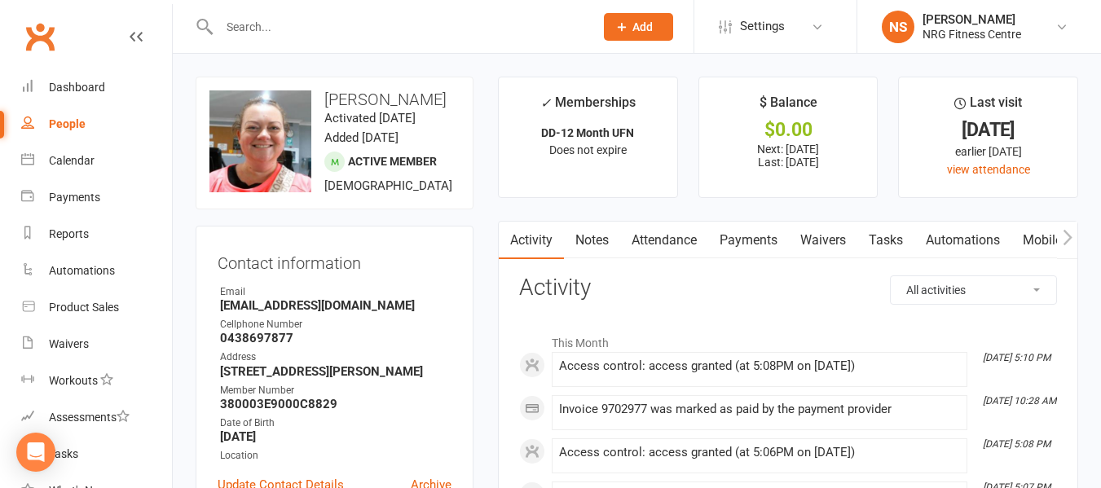
click at [77, 129] on div "People" at bounding box center [67, 123] width 37 height 13
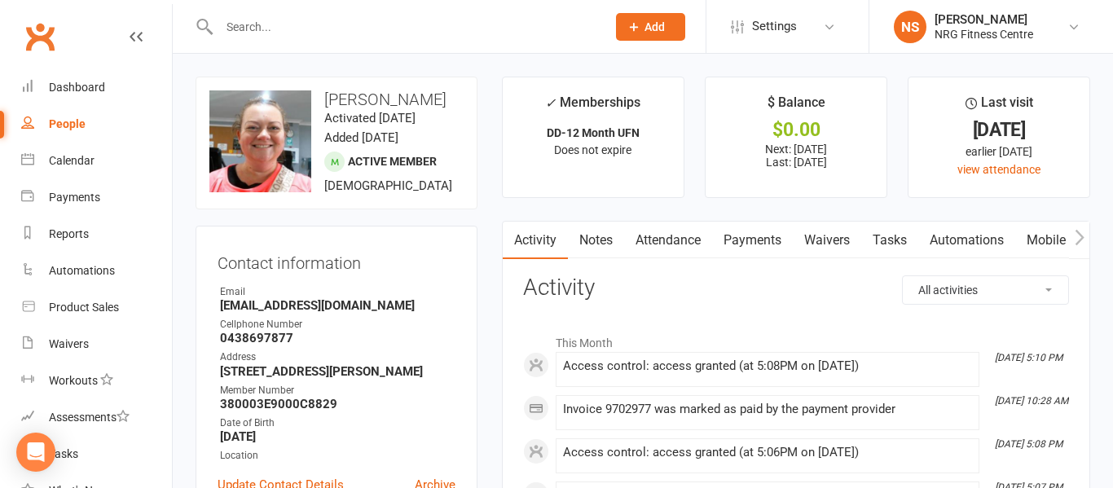
select select "100"
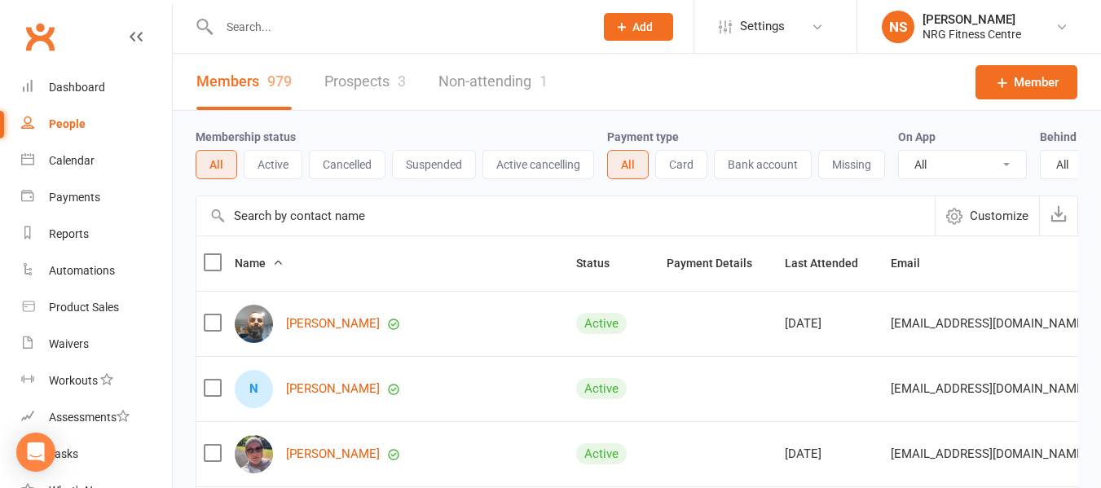
click at [263, 21] on input "text" at bounding box center [398, 26] width 368 height 23
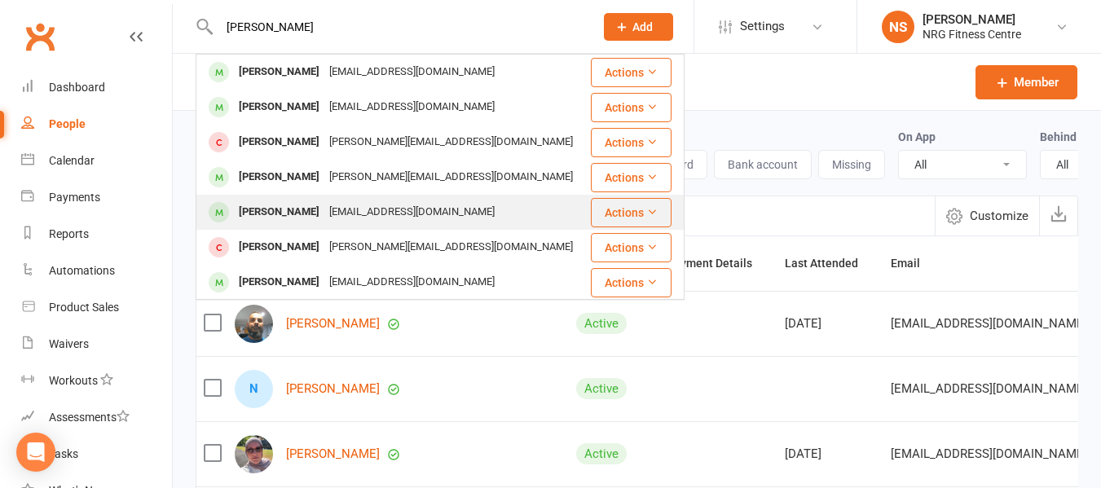
scroll to position [71, 0]
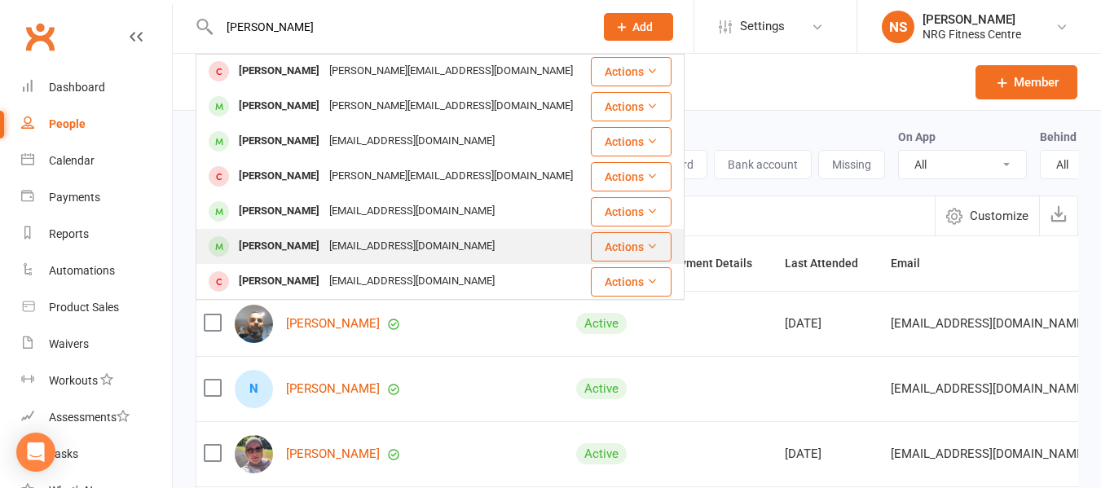
type input "[PERSON_NAME]"
click at [380, 252] on div "[EMAIL_ADDRESS][DOMAIN_NAME]" at bounding box center [411, 247] width 175 height 24
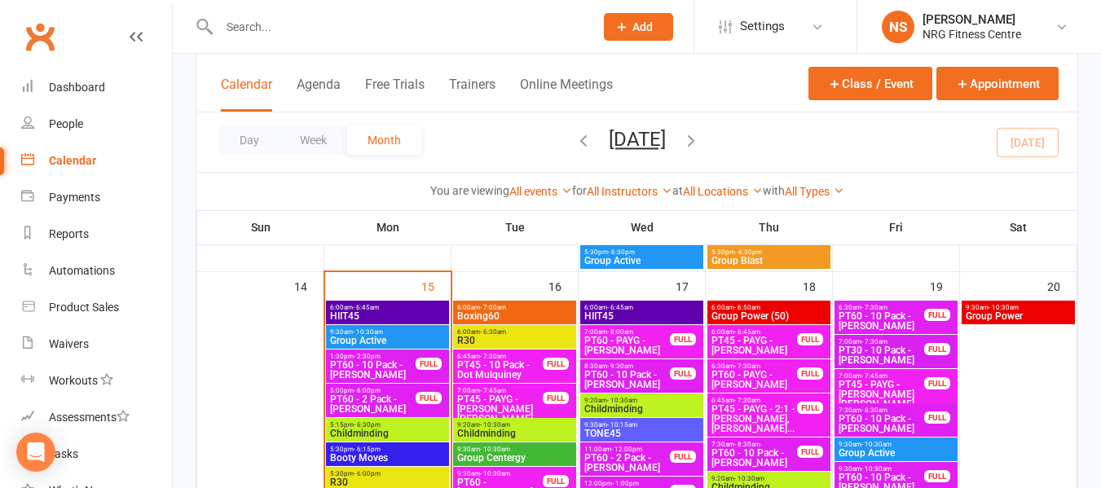
scroll to position [733, 0]
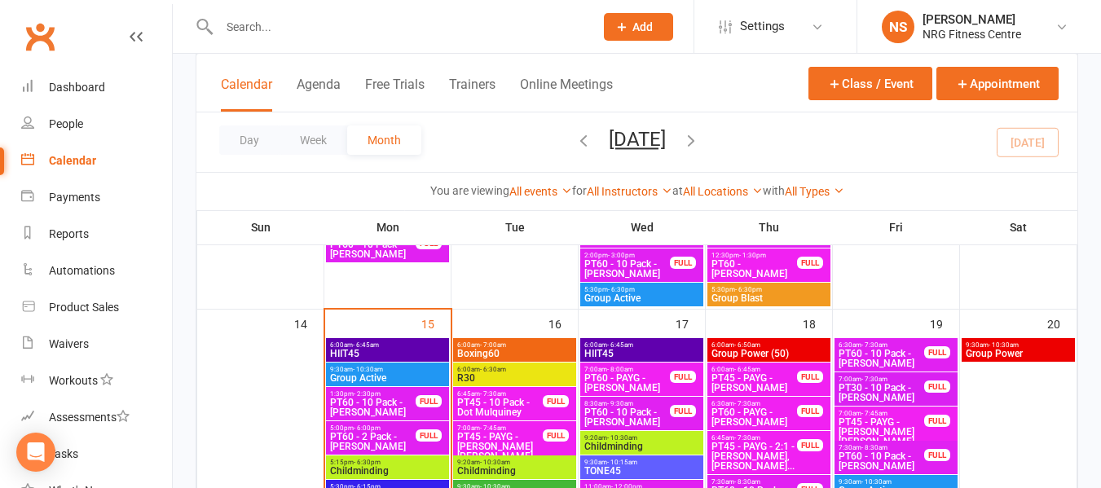
click at [509, 340] on div "6:00am - 7:00am Boxing60" at bounding box center [514, 350] width 123 height 24
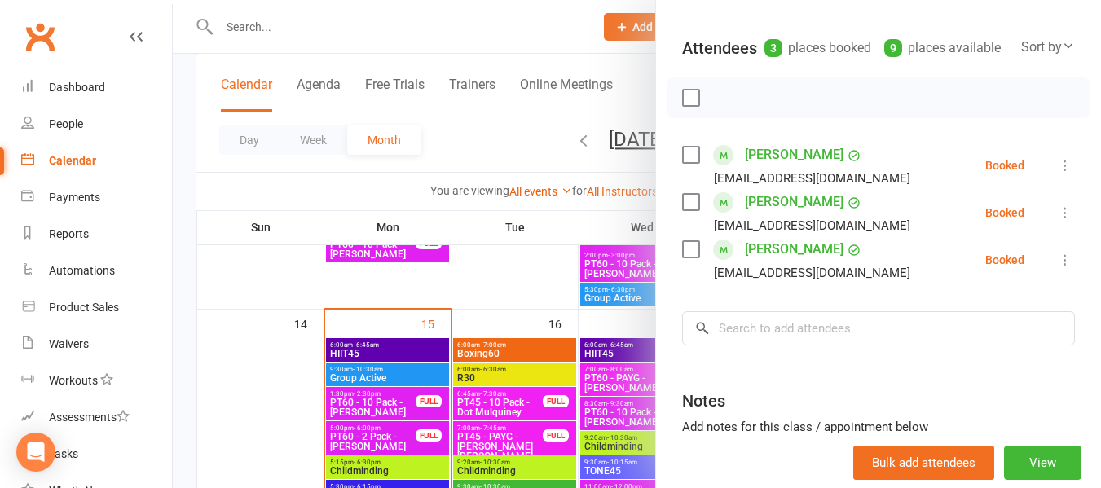
scroll to position [163, 0]
click at [326, 182] on div at bounding box center [637, 244] width 928 height 488
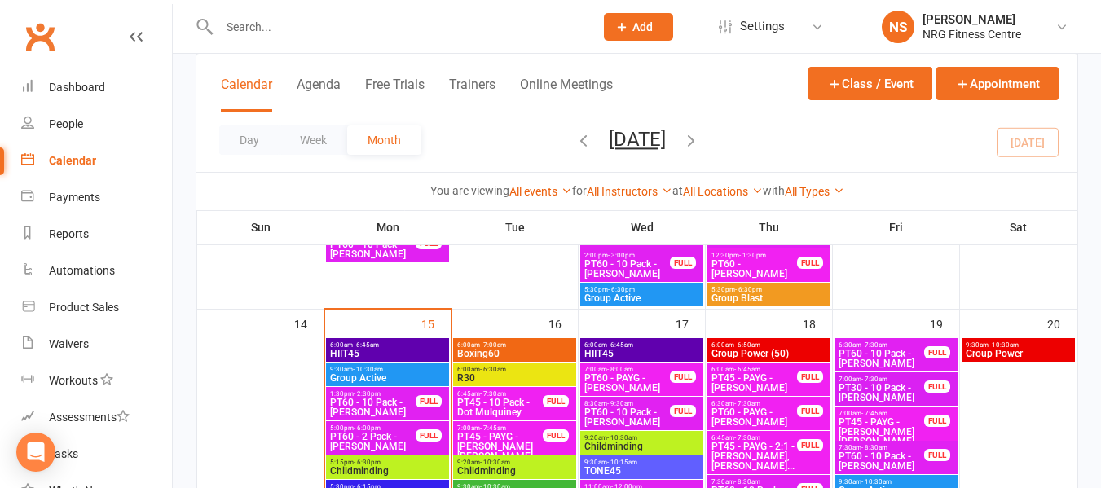
click at [300, 37] on input "text" at bounding box center [398, 26] width 368 height 23
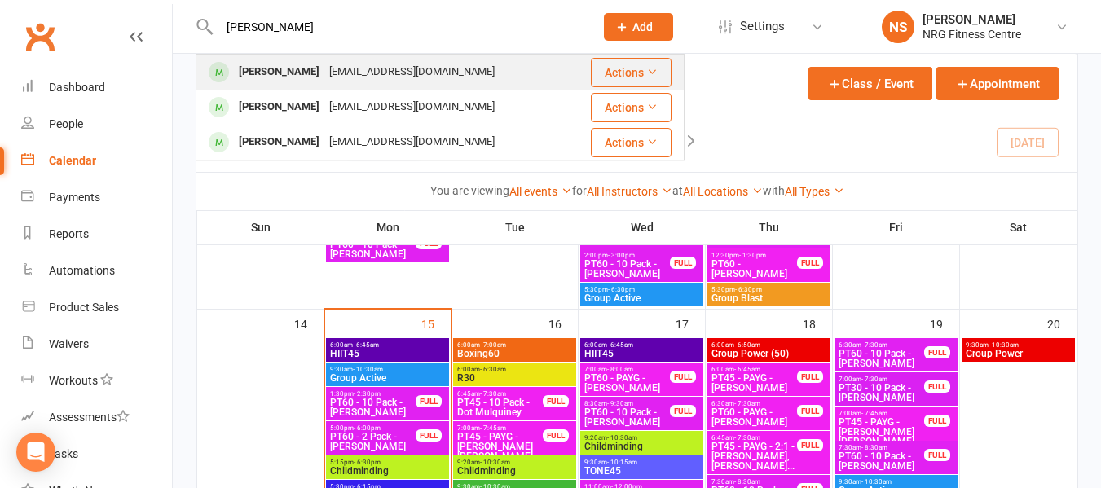
type input "tyler"
click at [354, 64] on div "tylerheath683@gmail.com" at bounding box center [411, 72] width 175 height 24
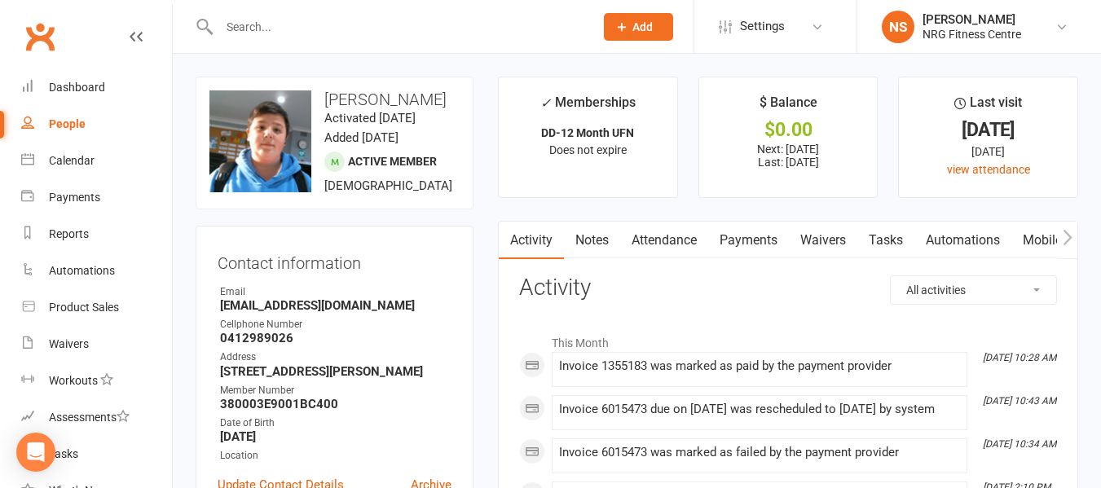
click at [725, 242] on link "Payments" at bounding box center [748, 240] width 81 height 37
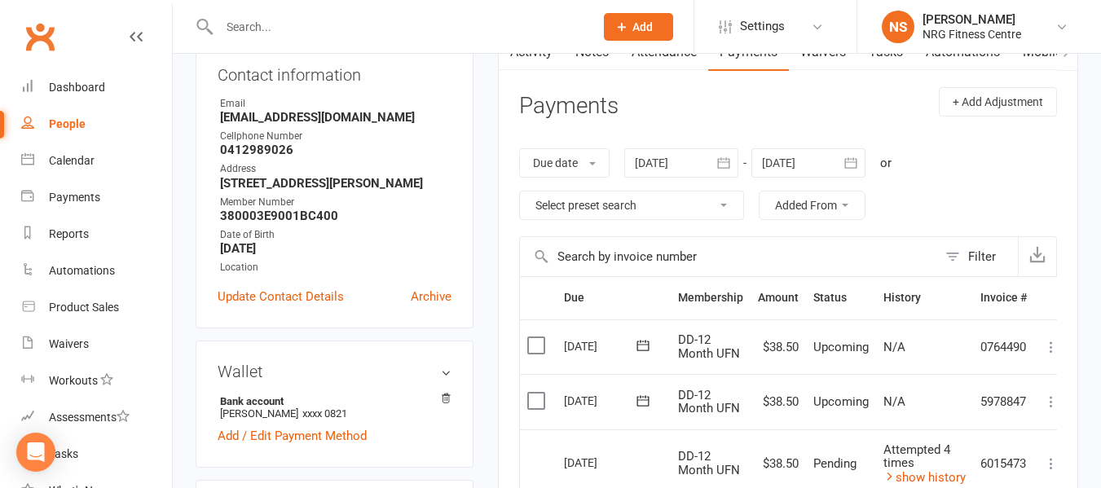
scroll to position [163, 0]
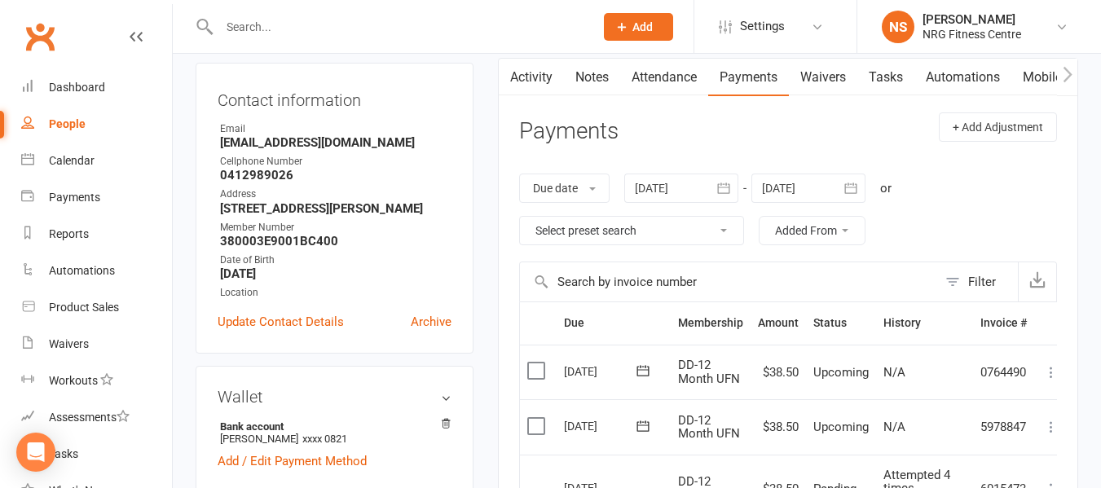
click at [668, 190] on div at bounding box center [681, 188] width 114 height 29
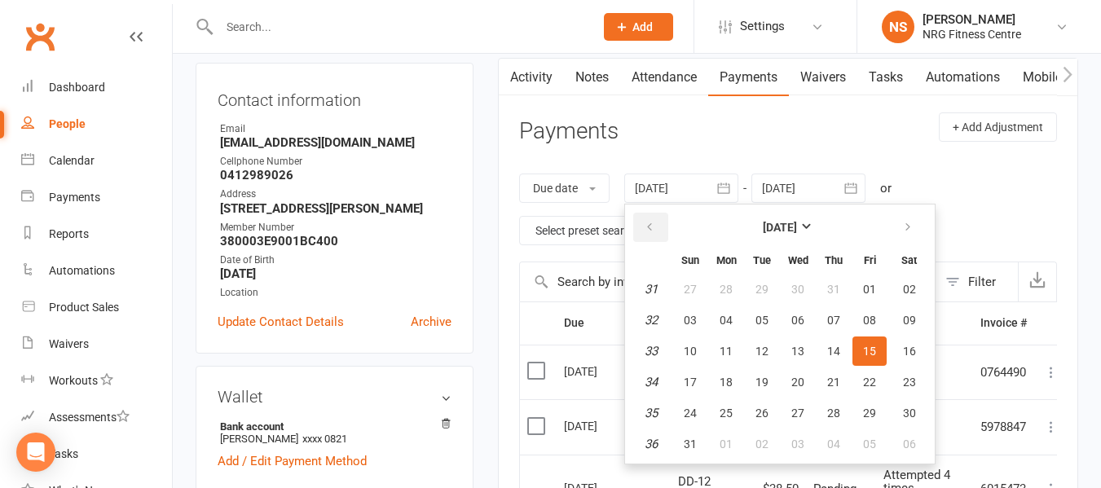
click at [646, 231] on button "button" at bounding box center [650, 227] width 35 height 29
click at [872, 293] on span "04" at bounding box center [869, 289] width 13 height 13
type input "04 Jul 2025"
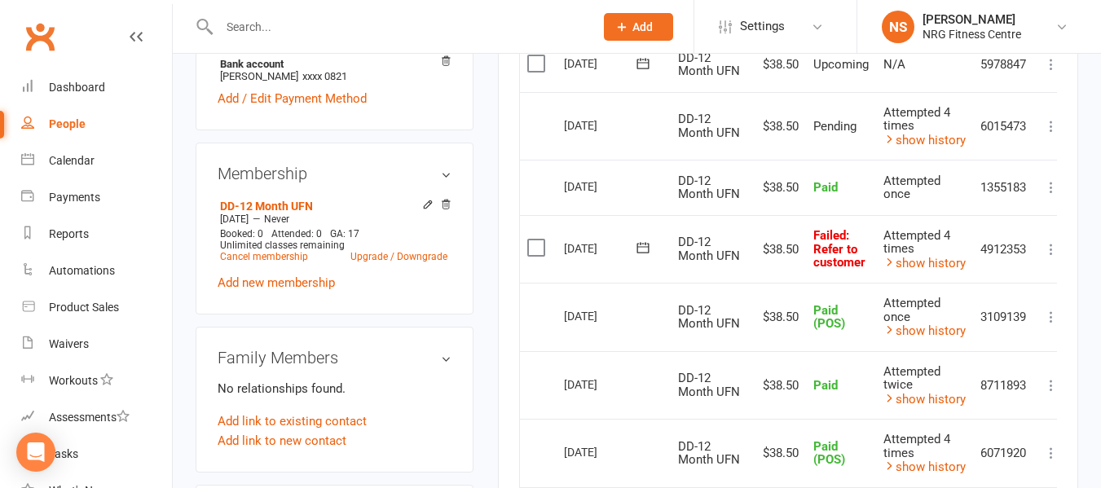
scroll to position [489, 0]
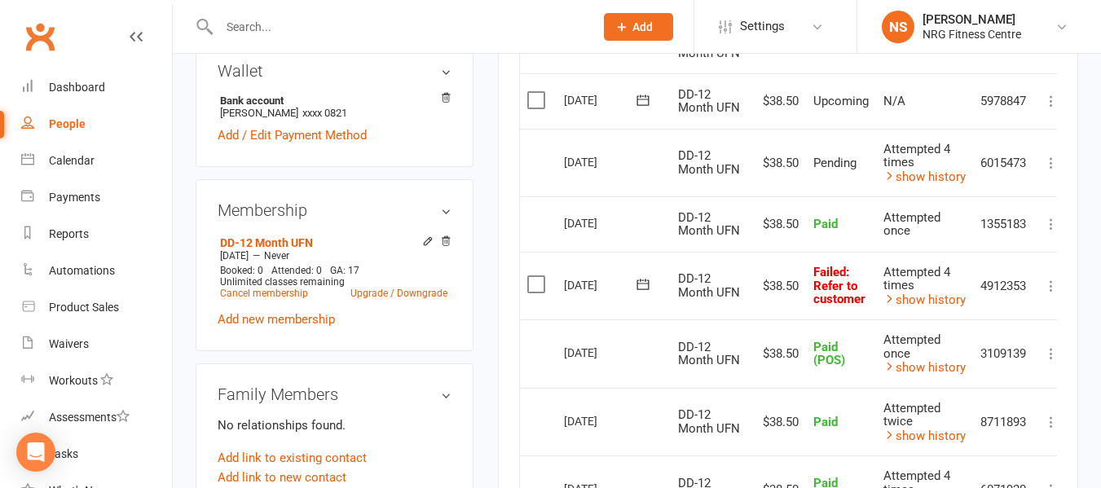
click at [1052, 293] on icon at bounding box center [1051, 286] width 16 height 16
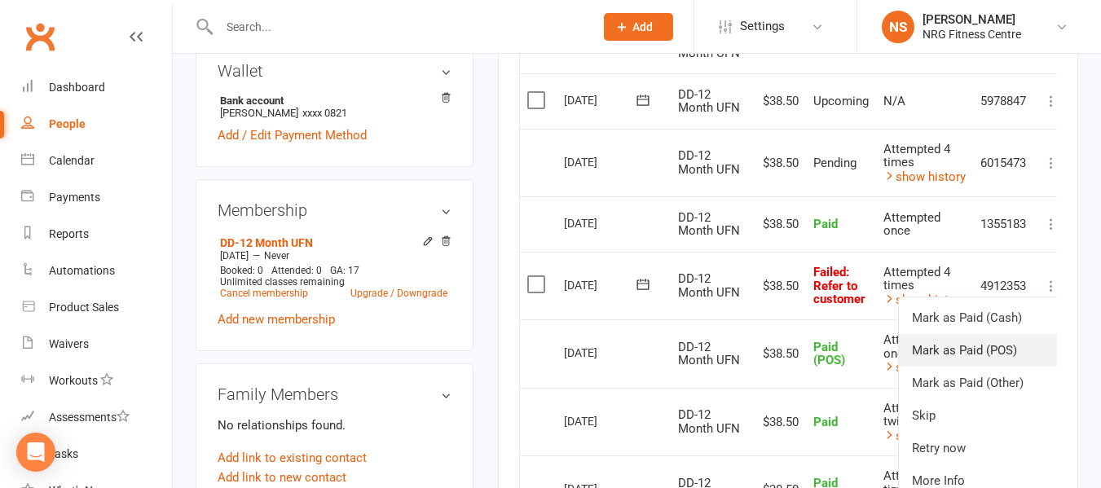
click at [1005, 355] on link "Mark as Paid (POS)" at bounding box center [979, 350] width 161 height 33
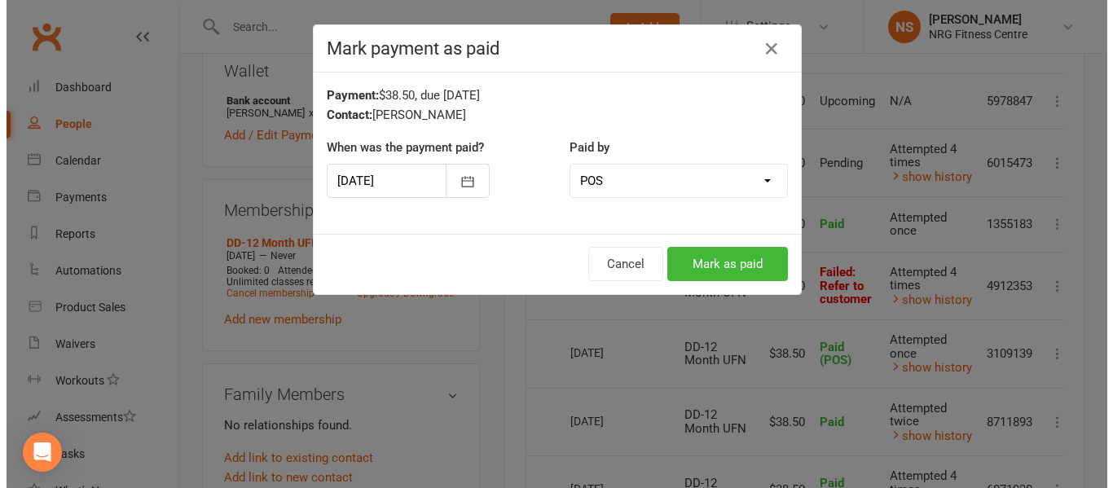
scroll to position [469, 0]
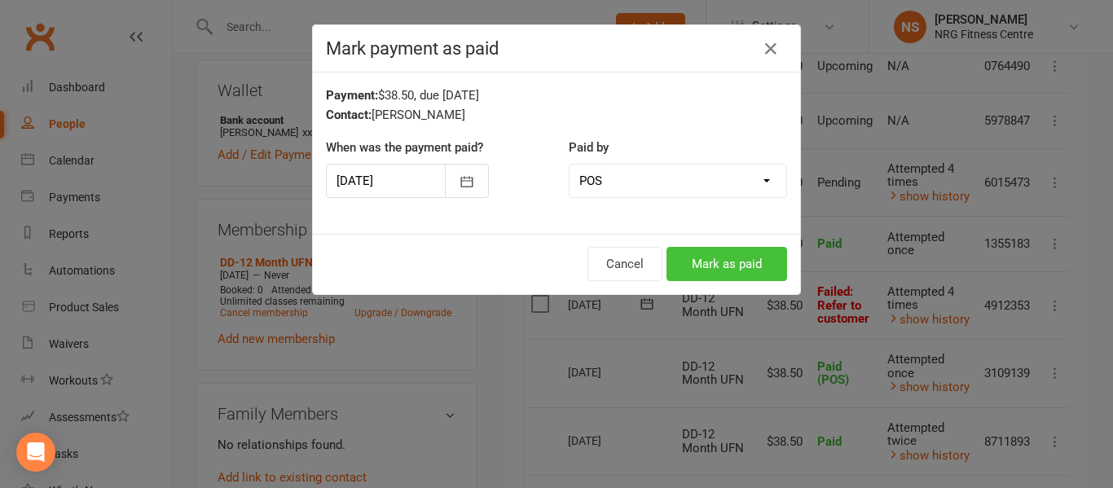
click at [699, 265] on button "Mark as paid" at bounding box center [726, 264] width 121 height 34
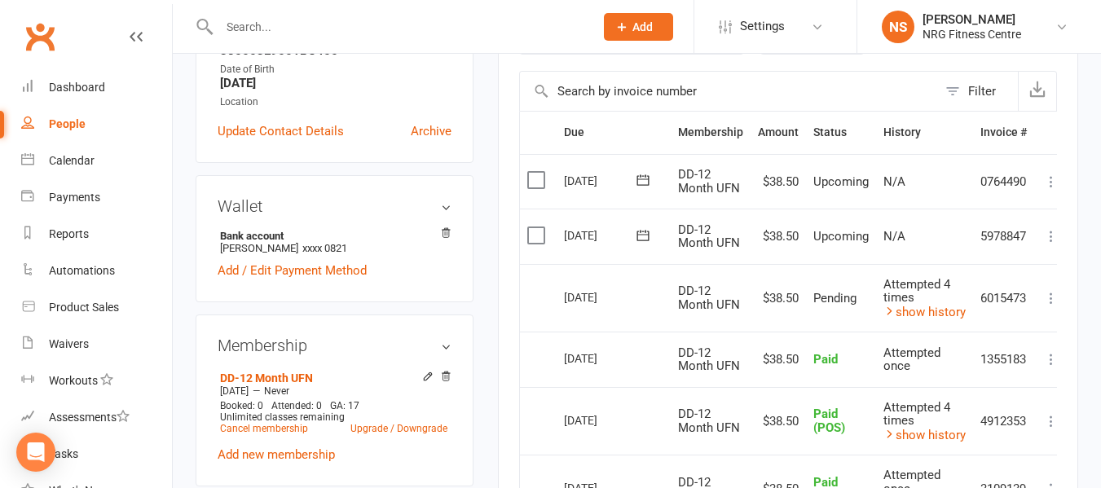
scroll to position [326, 0]
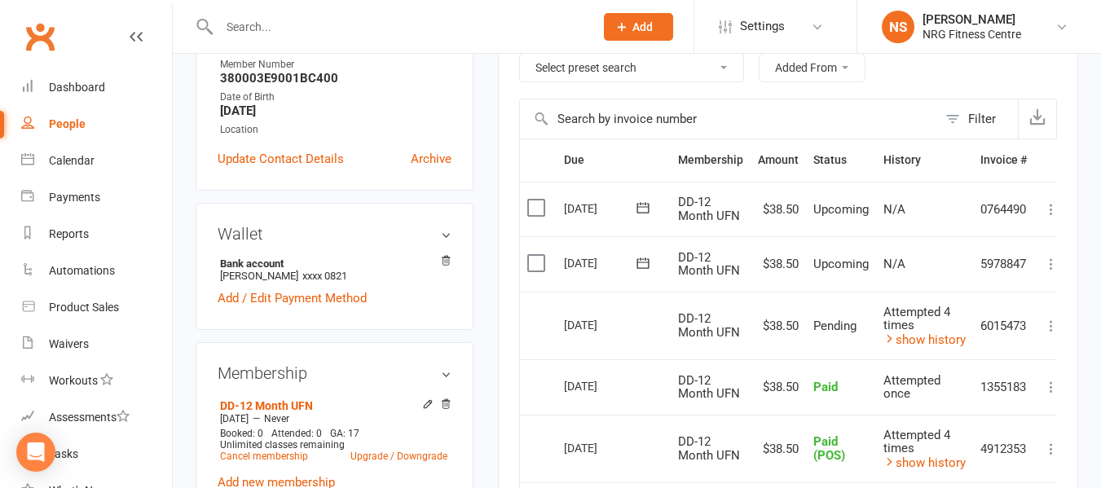
click at [345, 29] on input "text" at bounding box center [398, 26] width 368 height 23
paste input "Madeleine Serle"
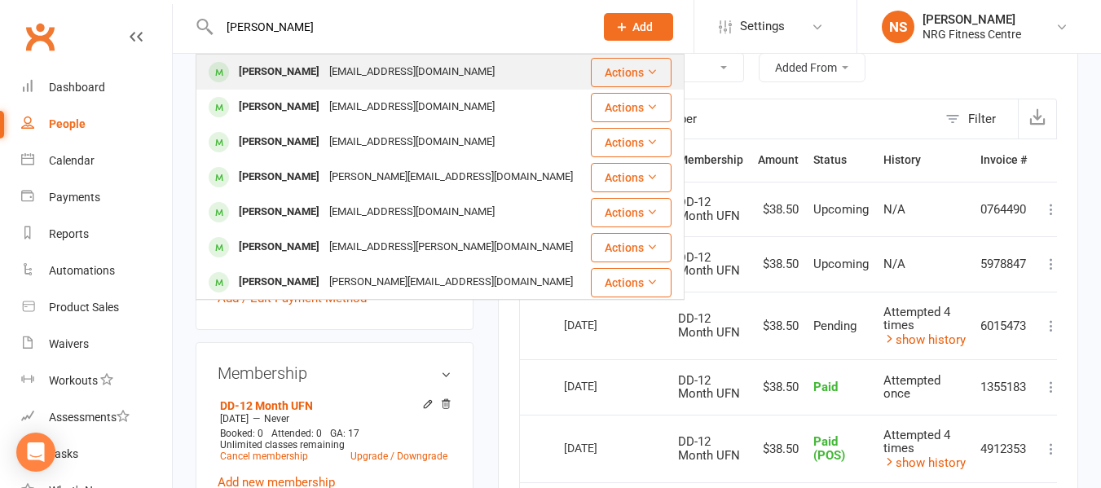
type input "Madeleine Serle"
click at [324, 65] on div "maddie.serle98@outlook.com" at bounding box center [411, 72] width 175 height 24
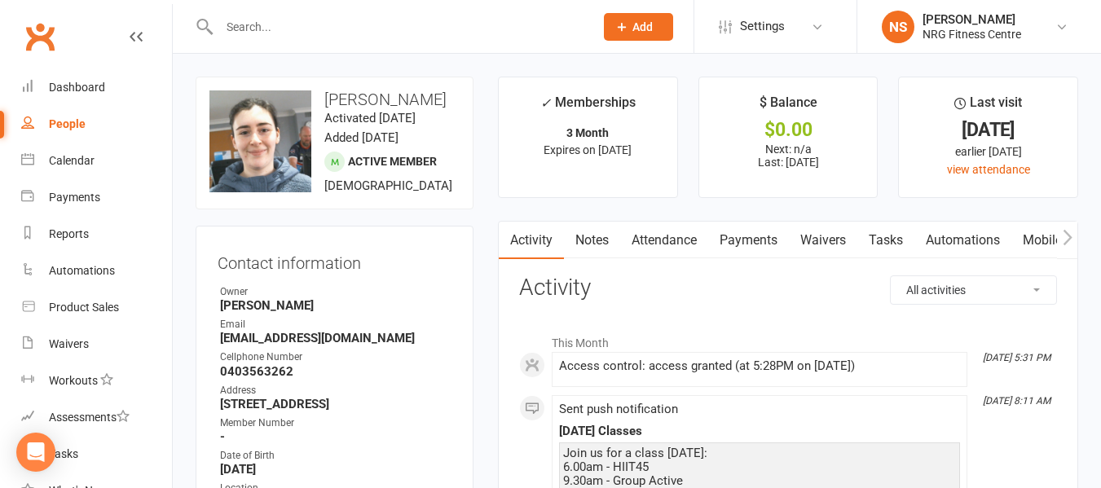
click at [81, 128] on div "People" at bounding box center [67, 123] width 37 height 13
select select "100"
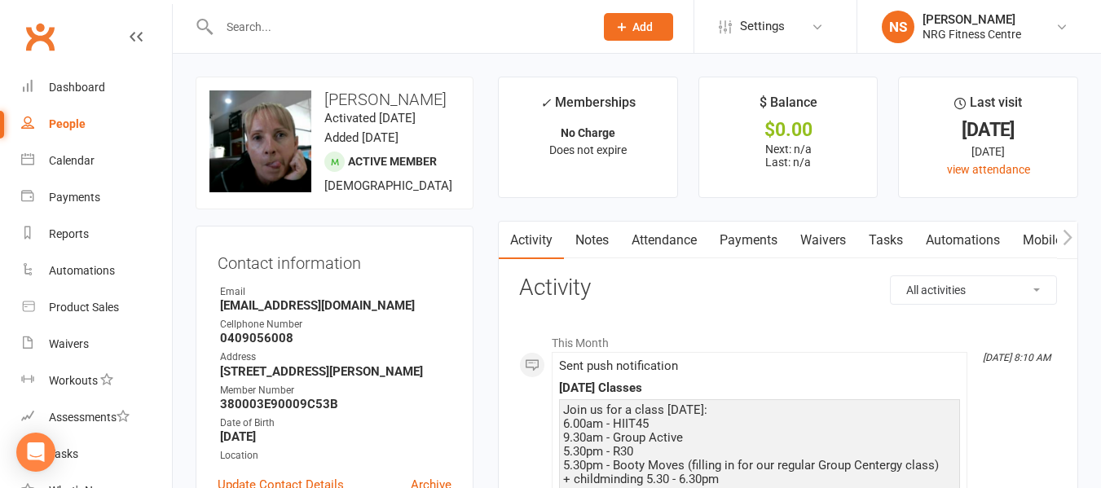
click at [104, 117] on link "People" at bounding box center [96, 124] width 151 height 37
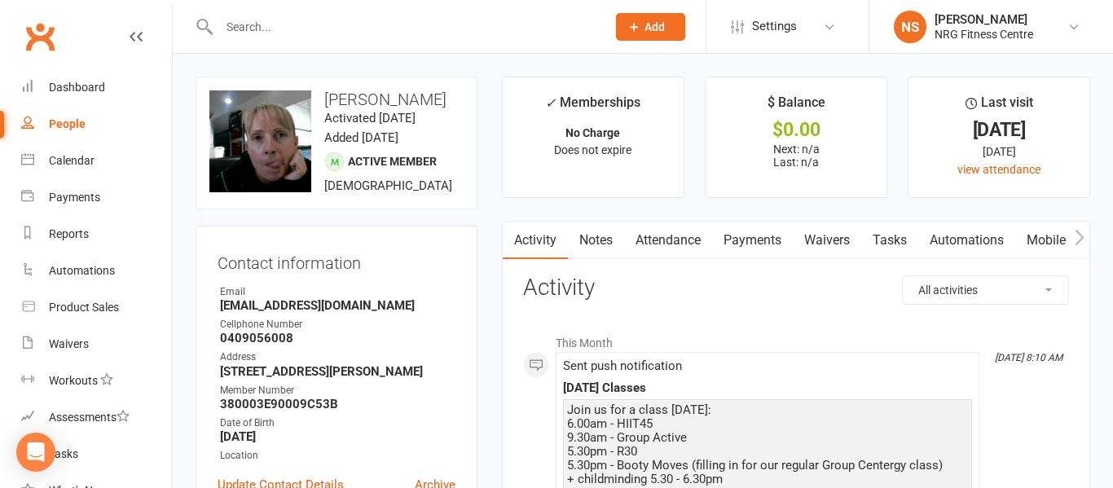
select select "100"
